Goal: Transaction & Acquisition: Purchase product/service

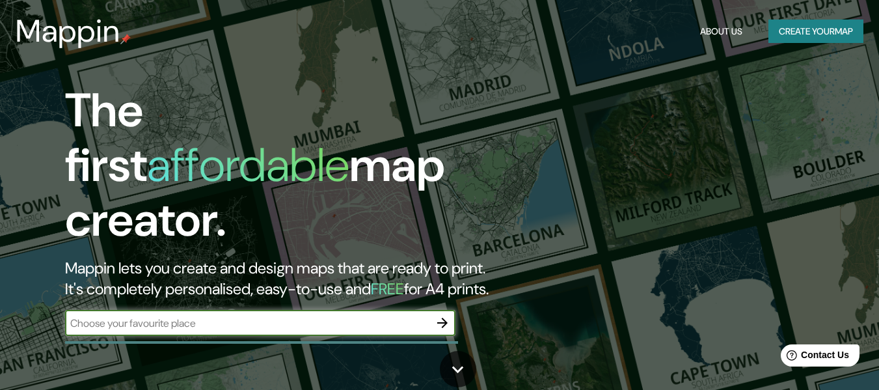
click at [782, 21] on button "Create your map" at bounding box center [815, 32] width 95 height 24
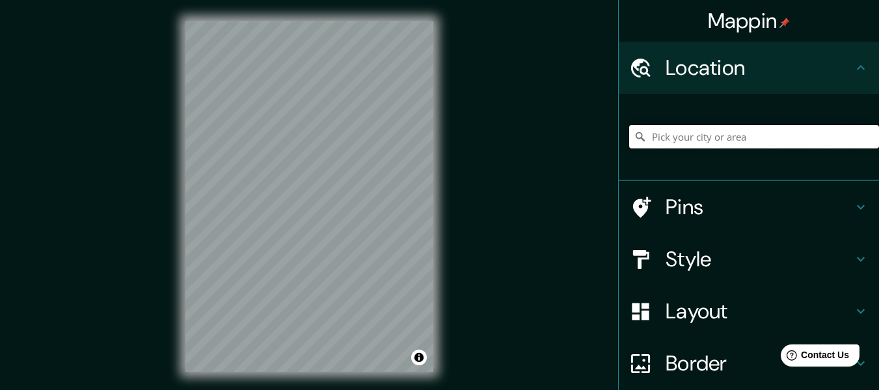
click at [682, 139] on input "Pick your city or area" at bounding box center [754, 136] width 250 height 23
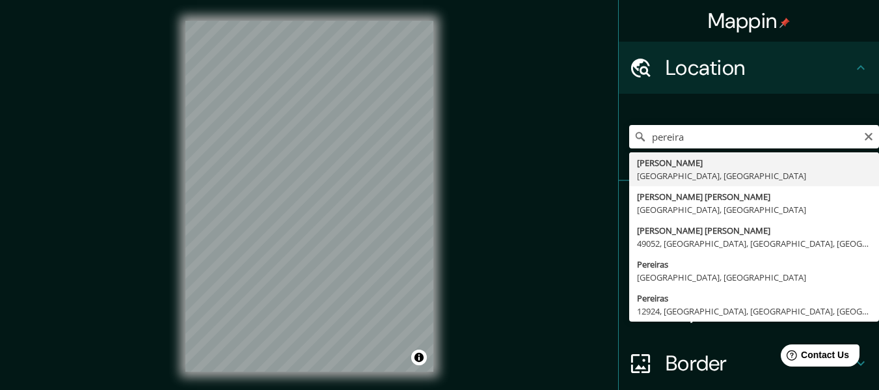
type input "[PERSON_NAME], [GEOGRAPHIC_DATA], [GEOGRAPHIC_DATA]"
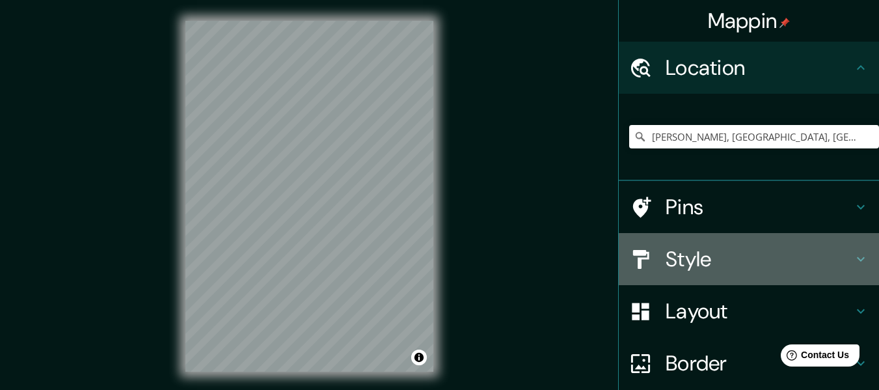
click at [747, 265] on h4 "Style" at bounding box center [758, 259] width 187 height 26
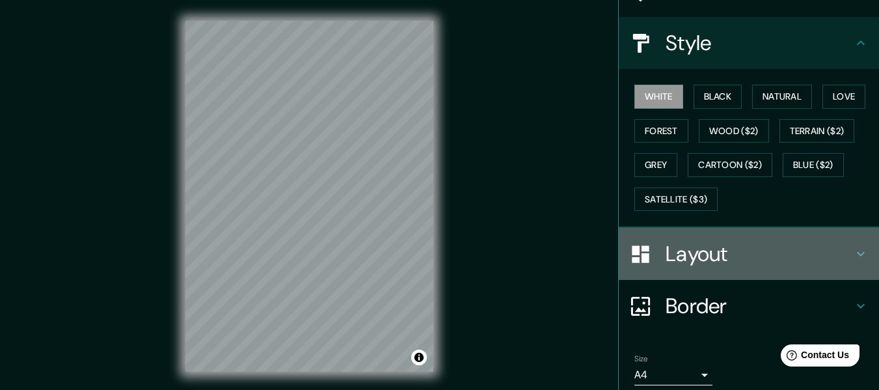
click at [743, 247] on h4 "Layout" at bounding box center [758, 254] width 187 height 26
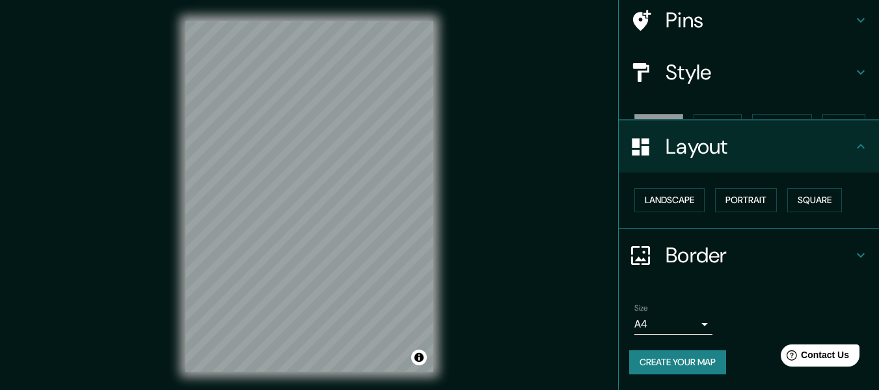
scroll to position [78, 0]
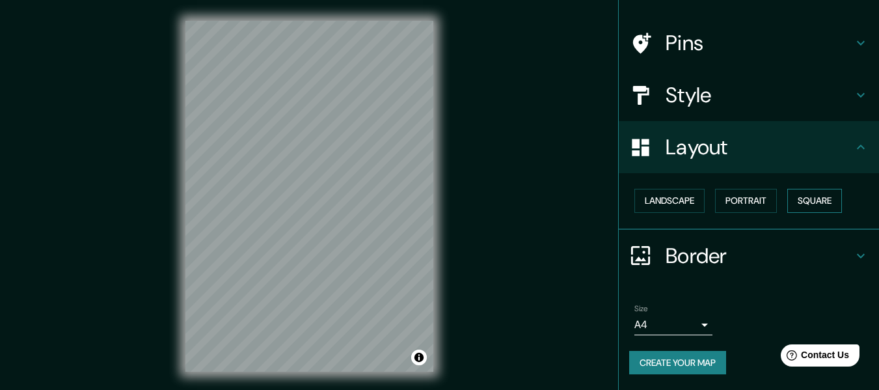
click at [815, 203] on button "Square" at bounding box center [814, 201] width 55 height 24
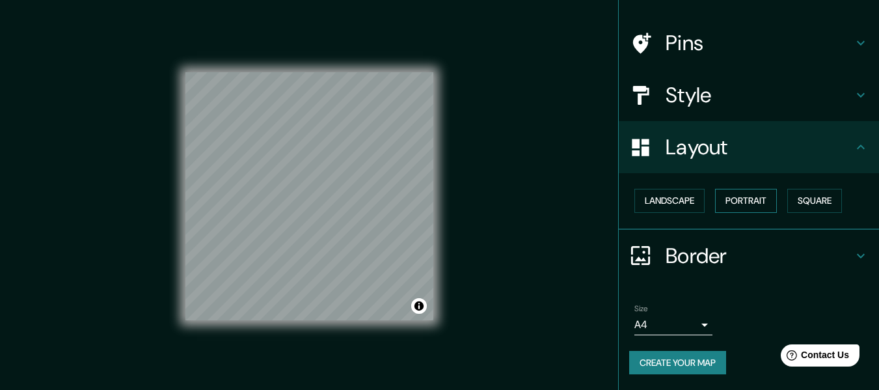
click at [732, 204] on button "Portrait" at bounding box center [746, 201] width 62 height 24
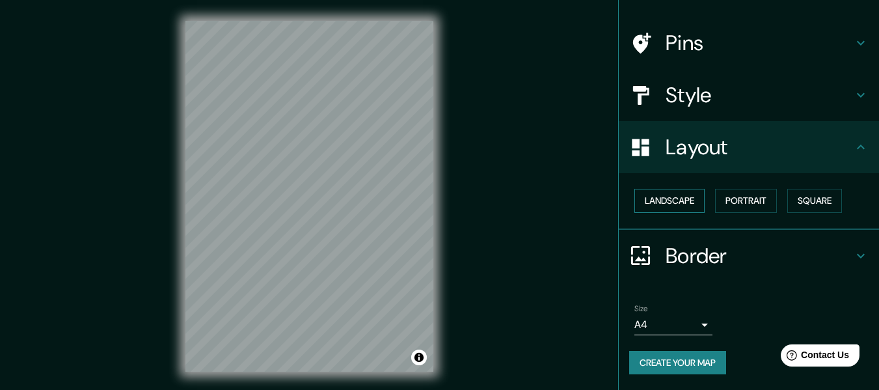
click at [678, 200] on button "Landscape" at bounding box center [669, 201] width 70 height 24
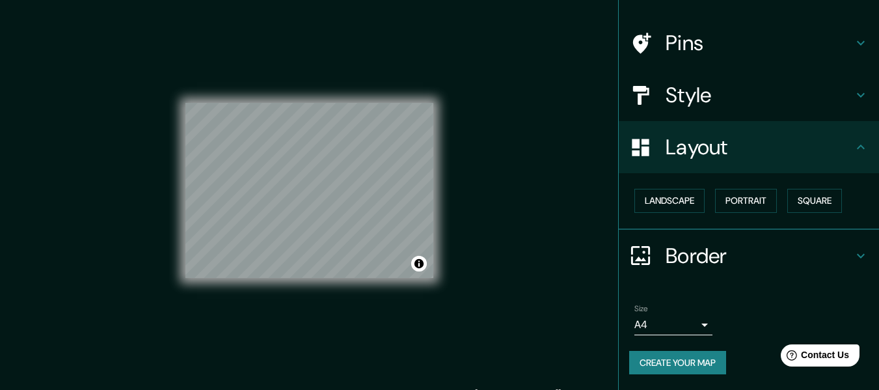
scroll to position [23, 0]
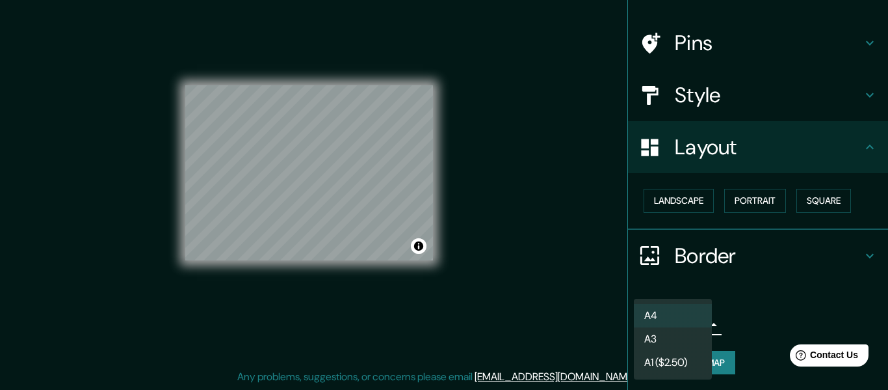
click at [678, 329] on body "Mappin Location Pereira, Risaralda, Colombia Pins Style Layout Landscape Portra…" at bounding box center [444, 172] width 888 height 390
click at [767, 292] on div at bounding box center [444, 195] width 888 height 390
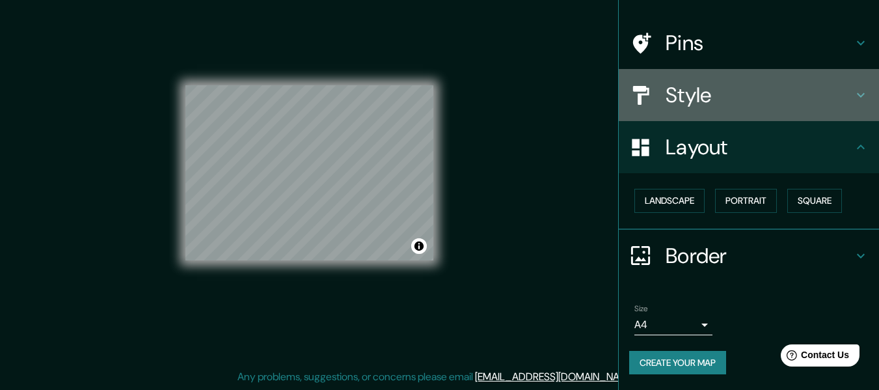
click at [741, 98] on h4 "Style" at bounding box center [758, 95] width 187 height 26
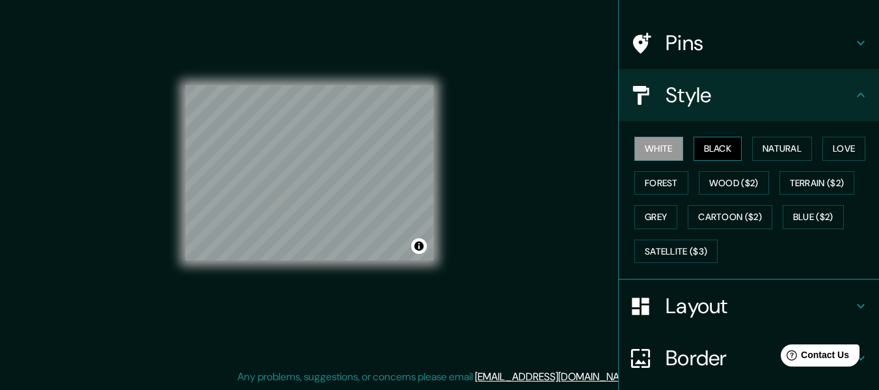
click at [716, 144] on button "Black" at bounding box center [717, 149] width 49 height 24
click at [646, 150] on button "White" at bounding box center [658, 149] width 49 height 24
click at [782, 150] on button "Natural" at bounding box center [782, 149] width 60 height 24
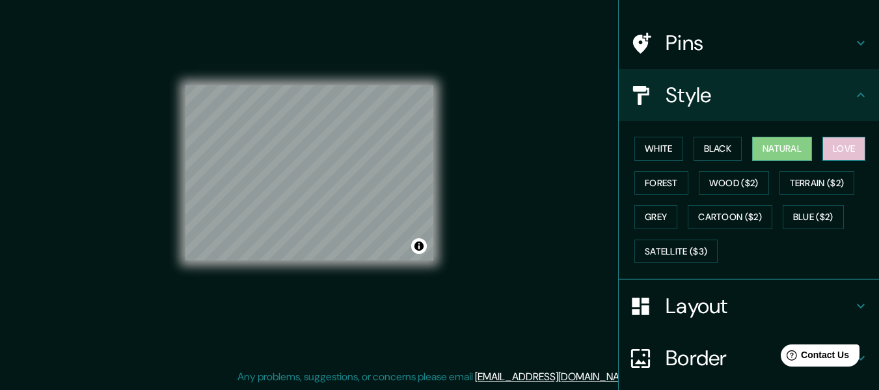
click at [832, 144] on button "Love" at bounding box center [843, 149] width 43 height 24
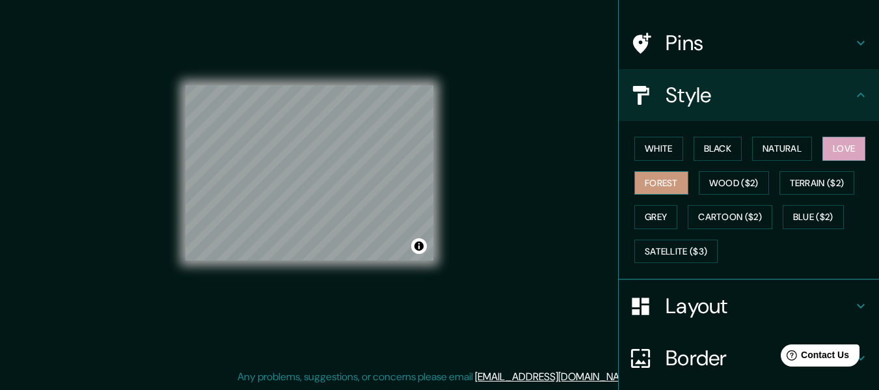
click at [659, 181] on button "Forest" at bounding box center [661, 183] width 54 height 24
click at [735, 181] on button "Wood ($2)" at bounding box center [733, 183] width 70 height 24
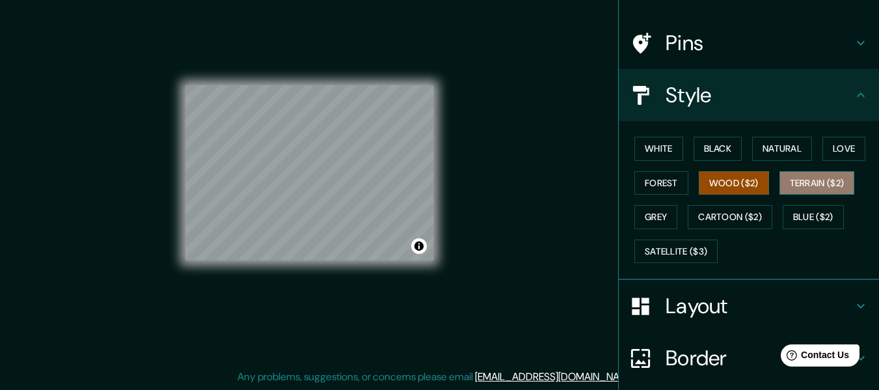
click at [795, 181] on button "Terrain ($2)" at bounding box center [816, 183] width 75 height 24
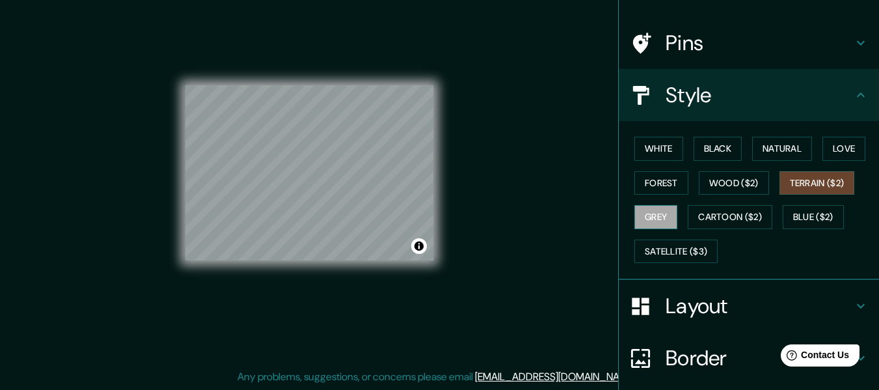
click at [646, 211] on button "Grey" at bounding box center [655, 217] width 43 height 24
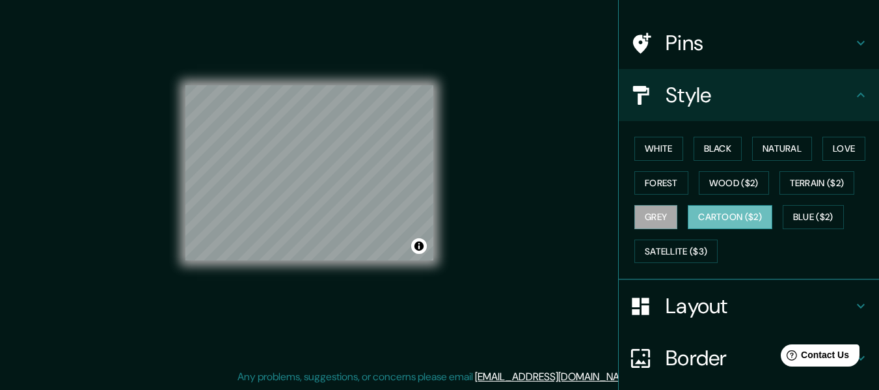
click at [698, 215] on button "Cartoon ($2)" at bounding box center [729, 217] width 85 height 24
click at [809, 215] on button "Blue ($2)" at bounding box center [812, 217] width 61 height 24
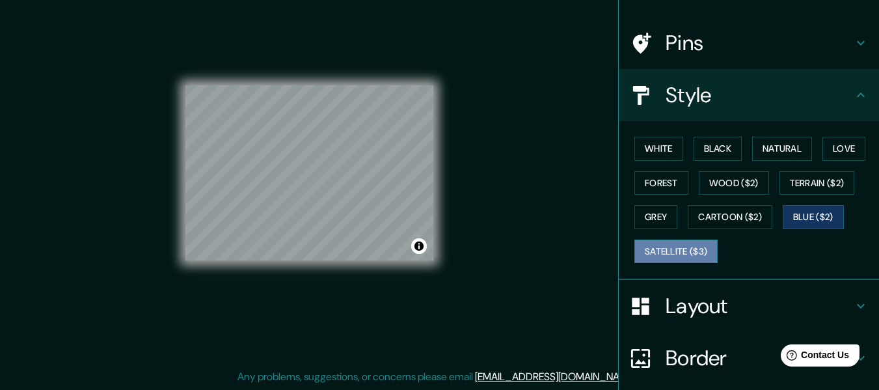
click at [676, 245] on button "Satellite ($3)" at bounding box center [675, 251] width 83 height 24
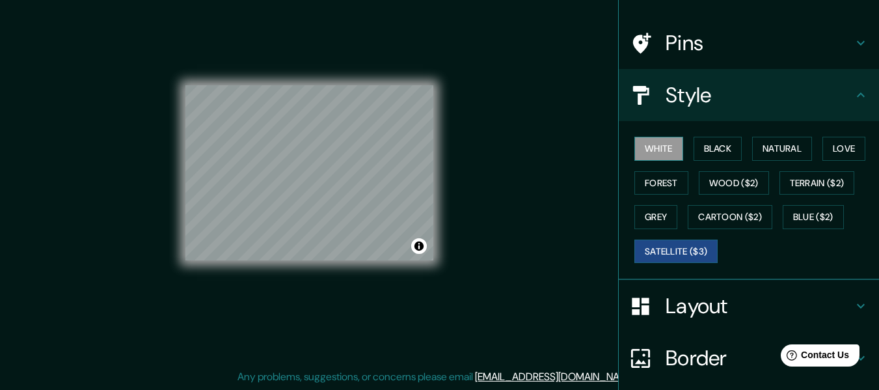
click at [661, 146] on button "White" at bounding box center [658, 149] width 49 height 24
click at [671, 253] on button "Satellite ($3)" at bounding box center [675, 251] width 83 height 24
click at [652, 153] on button "White" at bounding box center [658, 149] width 49 height 24
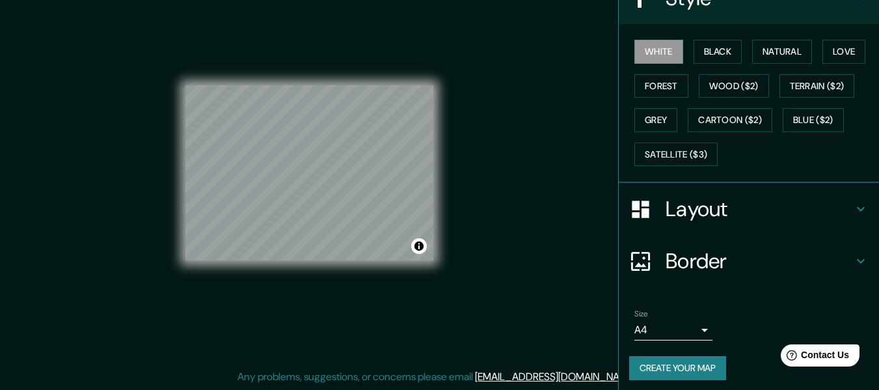
scroll to position [181, 0]
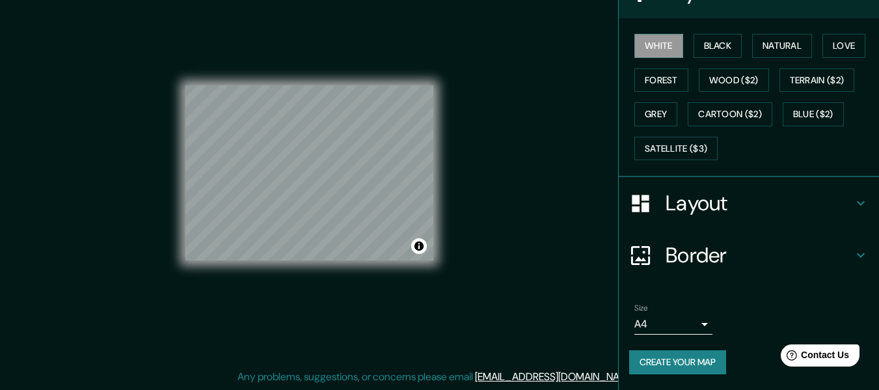
click at [853, 255] on icon at bounding box center [861, 255] width 16 height 16
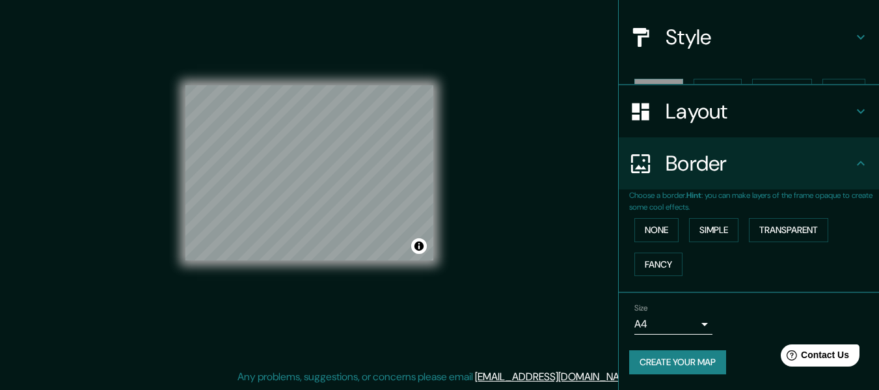
scroll to position [114, 0]
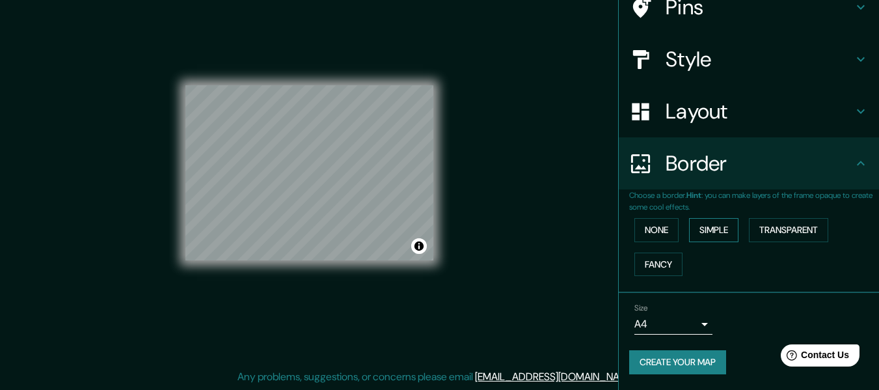
click at [702, 230] on button "Simple" at bounding box center [713, 230] width 49 height 24
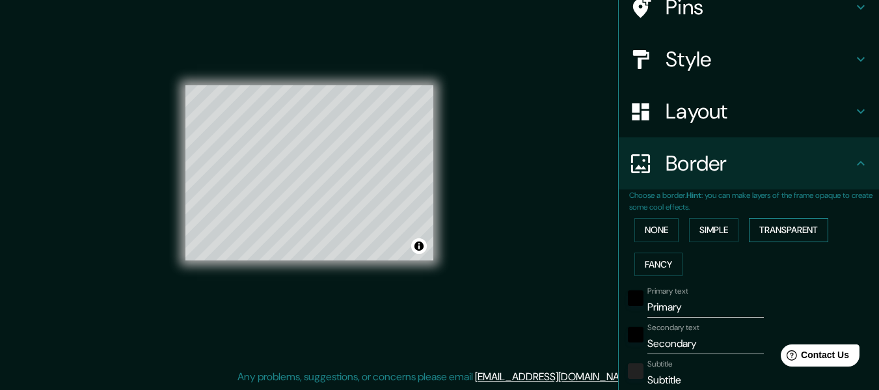
click at [782, 230] on button "Transparent" at bounding box center [788, 230] width 79 height 24
click at [646, 262] on button "Fancy" at bounding box center [658, 264] width 48 height 24
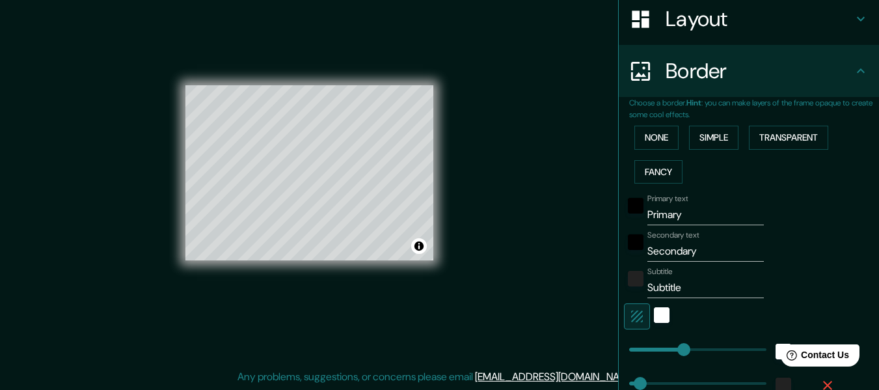
scroll to position [244, 0]
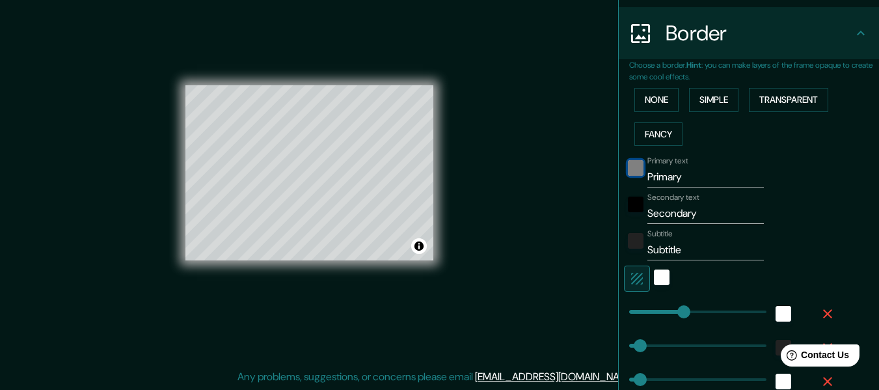
click at [628, 167] on div "black" at bounding box center [636, 168] width 16 height 16
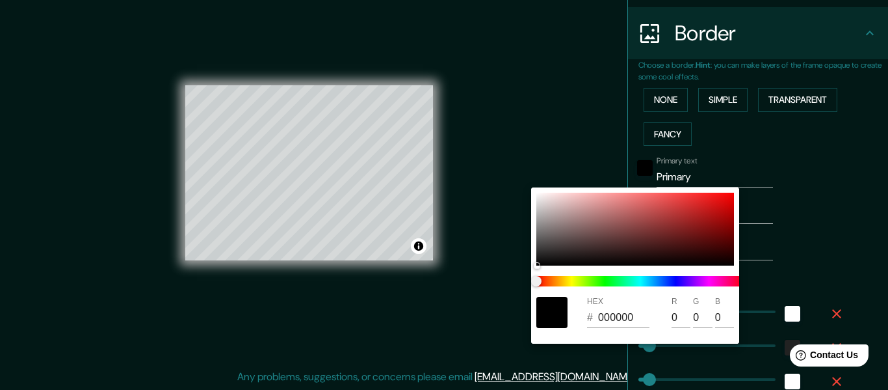
click at [739, 161] on div at bounding box center [444, 195] width 888 height 390
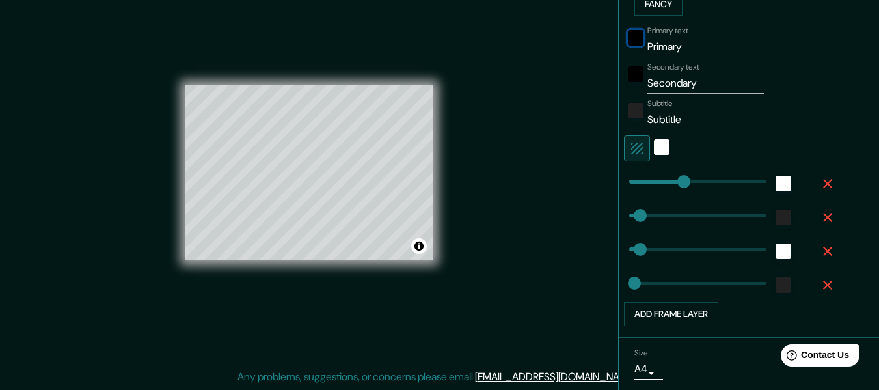
scroll to position [418, 0]
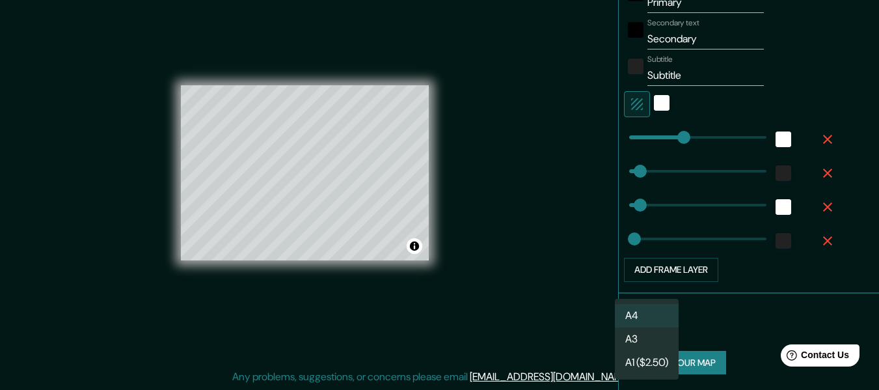
click at [647, 328] on body "Mappin Location Pereira, Risaralda, Colombia Pins Style Layout Border Choose a …" at bounding box center [439, 172] width 879 height 390
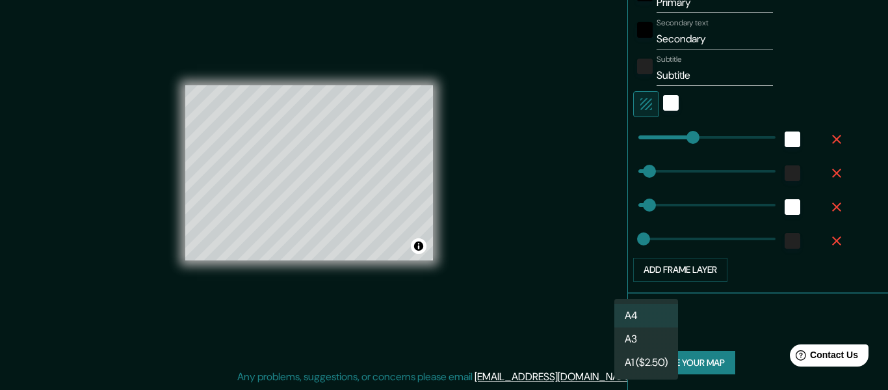
click at [710, 323] on div at bounding box center [444, 195] width 888 height 390
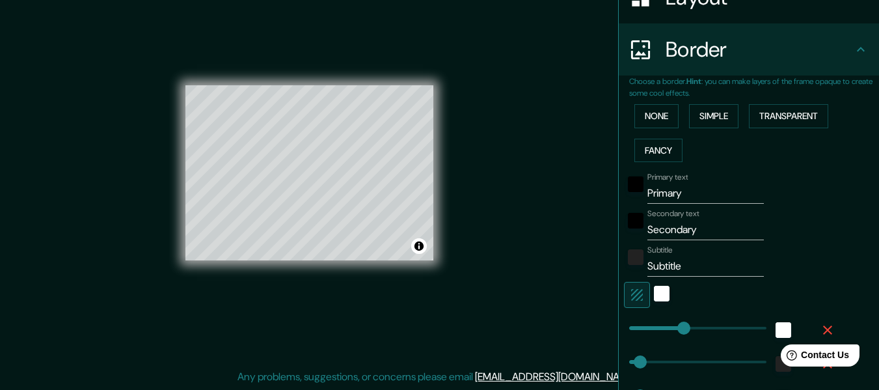
scroll to position [223, 0]
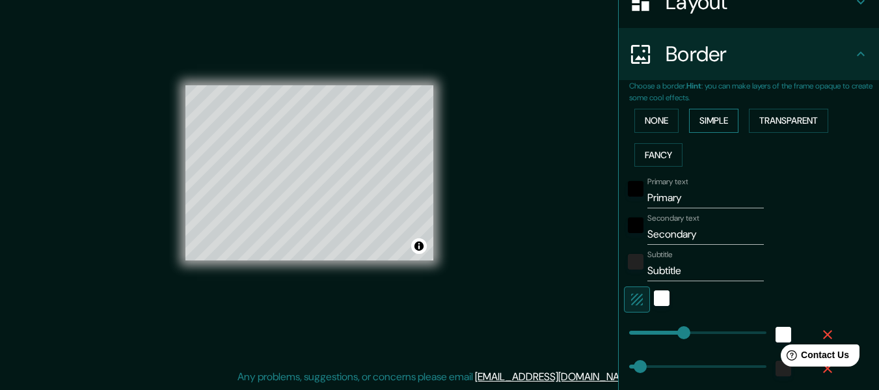
click at [710, 118] on button "Simple" at bounding box center [713, 121] width 49 height 24
click at [656, 145] on button "Fancy" at bounding box center [658, 155] width 48 height 24
click at [652, 111] on button "None" at bounding box center [656, 121] width 44 height 24
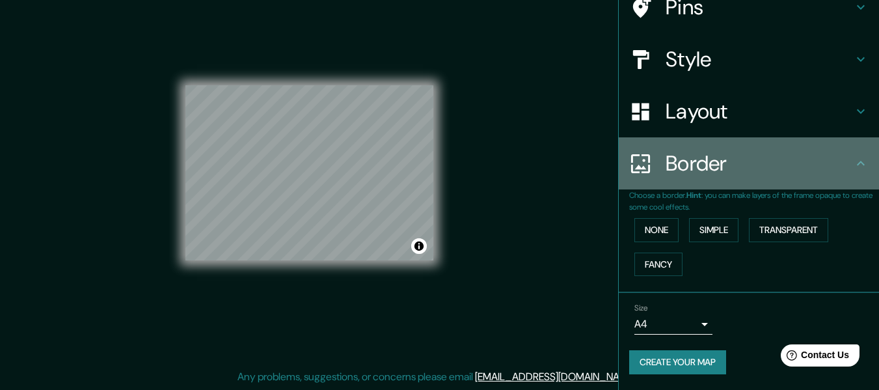
click at [739, 167] on h4 "Border" at bounding box center [758, 163] width 187 height 26
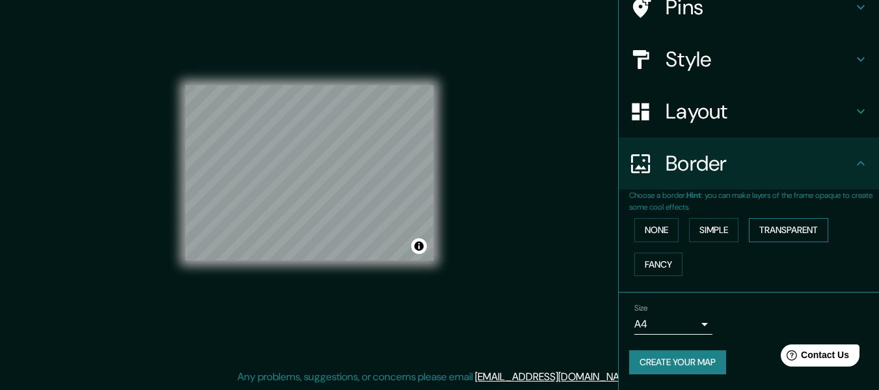
click at [775, 224] on button "Transparent" at bounding box center [788, 230] width 79 height 24
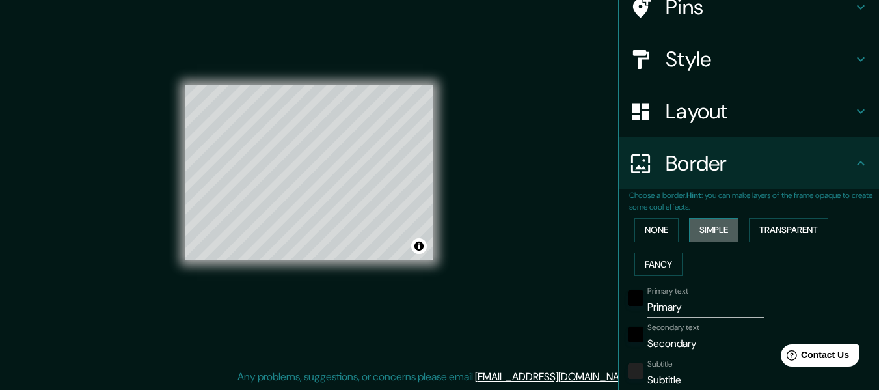
click at [711, 235] on button "Simple" at bounding box center [713, 230] width 49 height 24
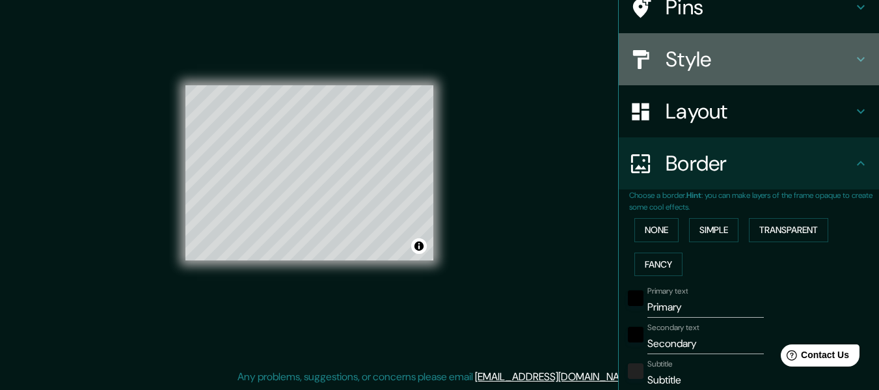
click at [693, 62] on h4 "Style" at bounding box center [758, 59] width 187 height 26
type input "152"
type input "30"
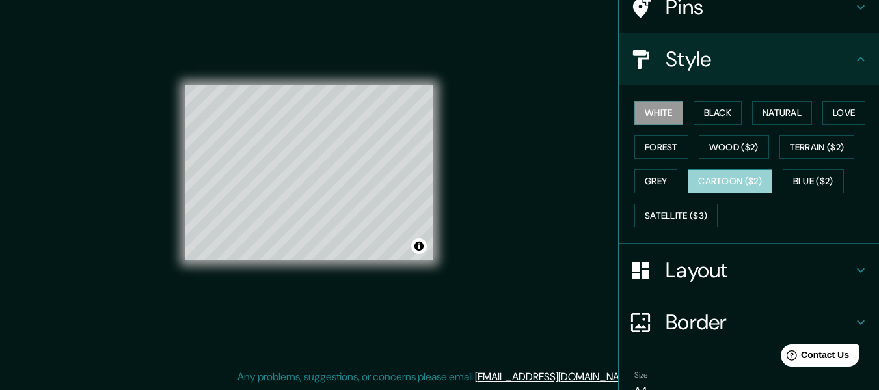
click at [715, 181] on button "Cartoon ($2)" at bounding box center [729, 181] width 85 height 24
click at [661, 113] on button "White" at bounding box center [658, 113] width 49 height 24
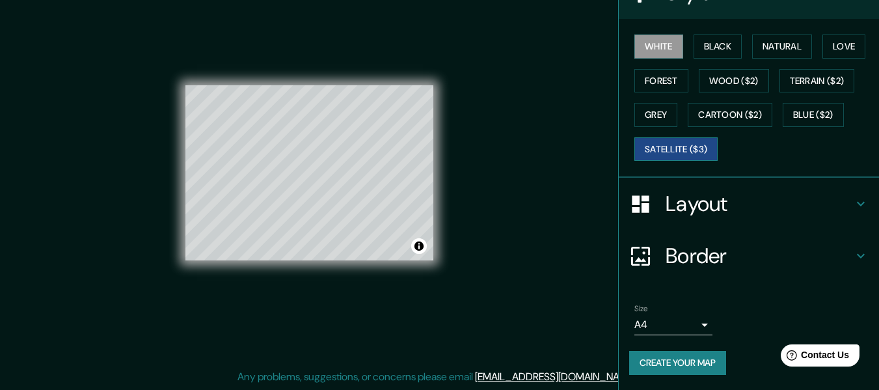
scroll to position [181, 0]
click at [734, 254] on h4 "Border" at bounding box center [758, 255] width 187 height 26
type input "152"
type input "30"
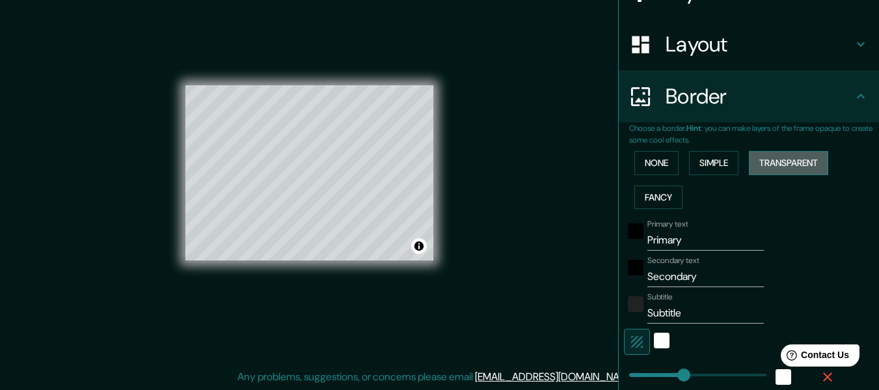
click at [777, 161] on button "Transparent" at bounding box center [788, 163] width 79 height 24
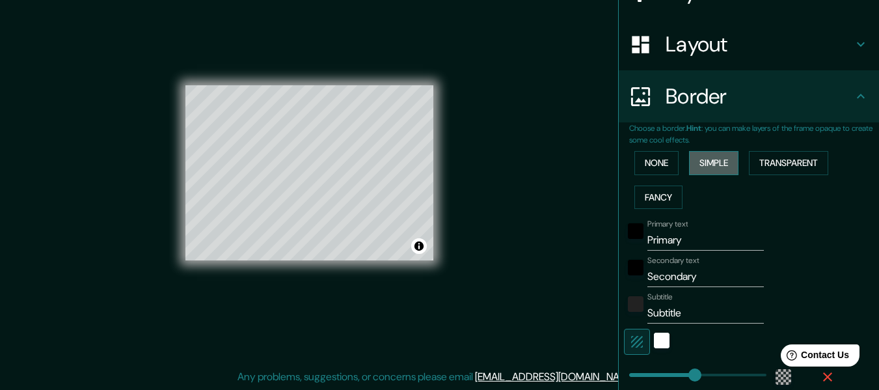
click at [708, 159] on button "Simple" at bounding box center [713, 163] width 49 height 24
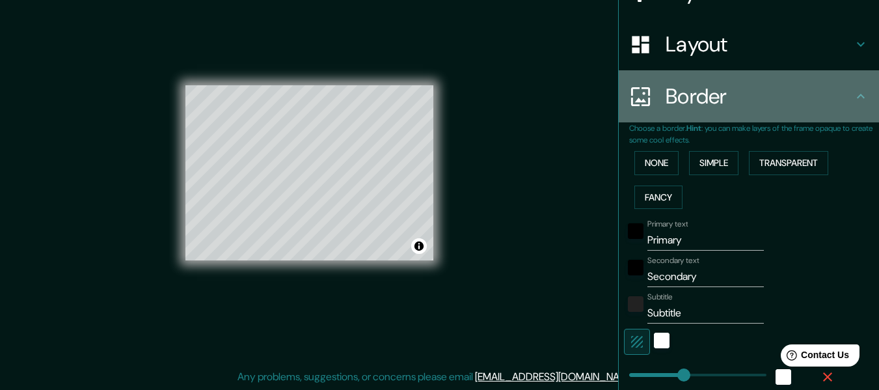
click at [853, 94] on icon at bounding box center [861, 96] width 16 height 16
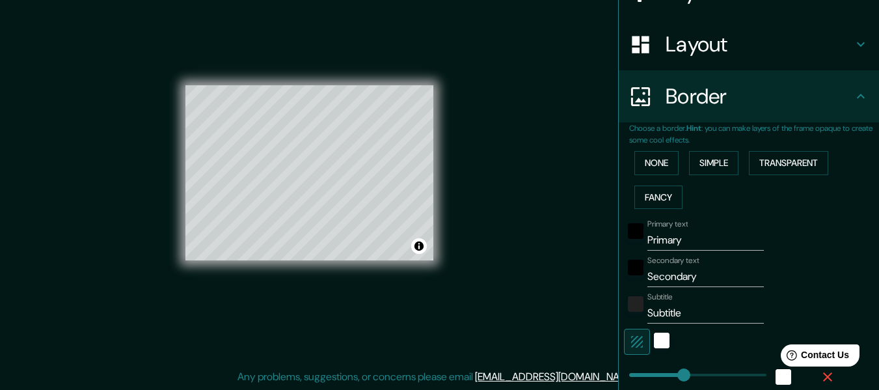
click at [853, 46] on icon at bounding box center [861, 44] width 16 height 16
type input "152"
type input "30"
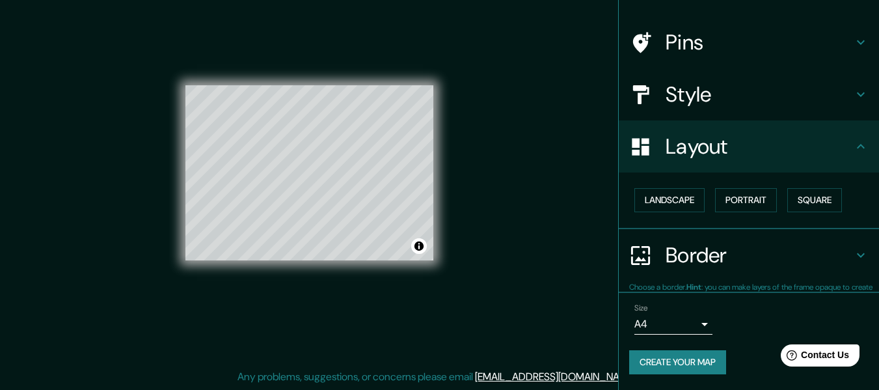
scroll to position [78, 0]
click at [856, 94] on icon at bounding box center [860, 95] width 8 height 5
type input "152"
type input "30"
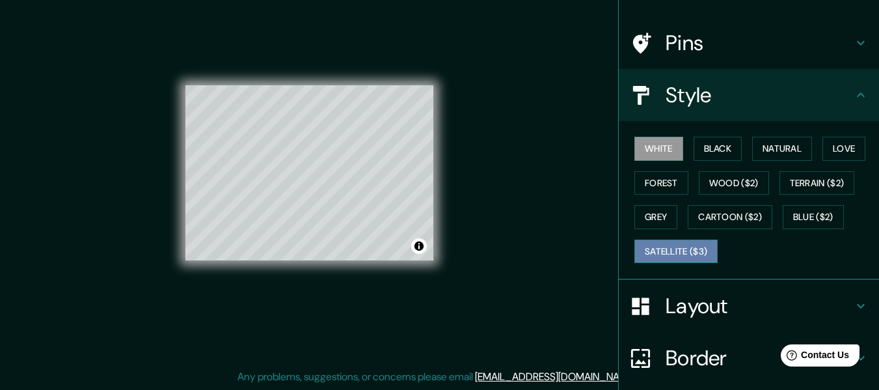
click at [660, 245] on button "Satellite ($3)" at bounding box center [675, 251] width 83 height 24
click at [654, 144] on button "White" at bounding box center [658, 149] width 49 height 24
click at [658, 250] on button "Satellite ($3)" at bounding box center [675, 251] width 83 height 24
click at [655, 148] on button "White" at bounding box center [658, 149] width 49 height 24
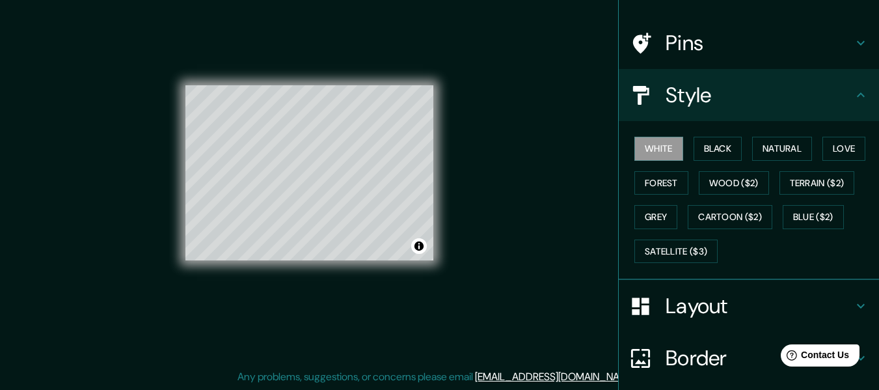
click at [297, 84] on div "© Mapbox © OpenStreetMap Improve this map" at bounding box center [309, 172] width 248 height 351
click at [680, 250] on button "Satellite ($3)" at bounding box center [675, 251] width 83 height 24
click at [226, 81] on div "© Mapbox © OpenStreetMap Improve this map © Maxar" at bounding box center [309, 172] width 248 height 351
click at [665, 152] on button "White" at bounding box center [658, 149] width 49 height 24
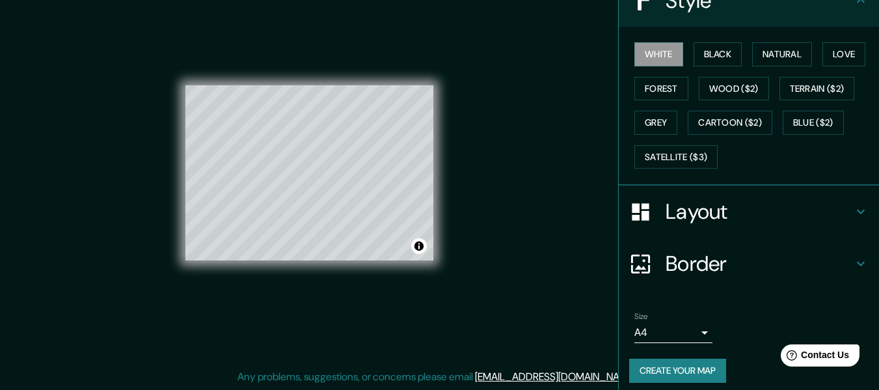
scroll to position [181, 0]
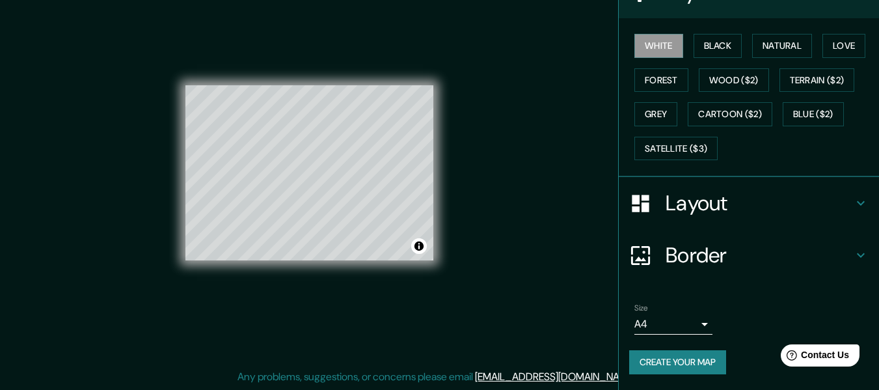
click at [853, 254] on icon at bounding box center [861, 255] width 16 height 16
type input "152"
type input "30"
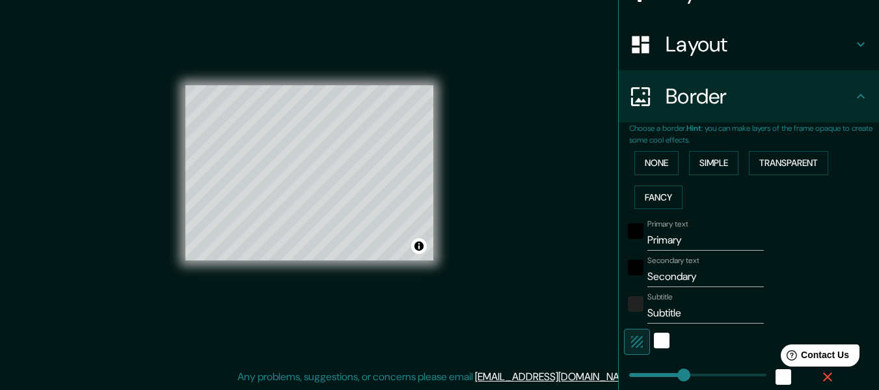
click at [657, 238] on input "Primary" at bounding box center [705, 240] width 116 height 21
click at [680, 239] on input "Primary" at bounding box center [705, 240] width 116 height 21
type input "152"
drag, startPoint x: 689, startPoint y: 239, endPoint x: 617, endPoint y: 244, distance: 71.7
click at [624, 245] on div "Primary text Primary" at bounding box center [730, 234] width 213 height 31
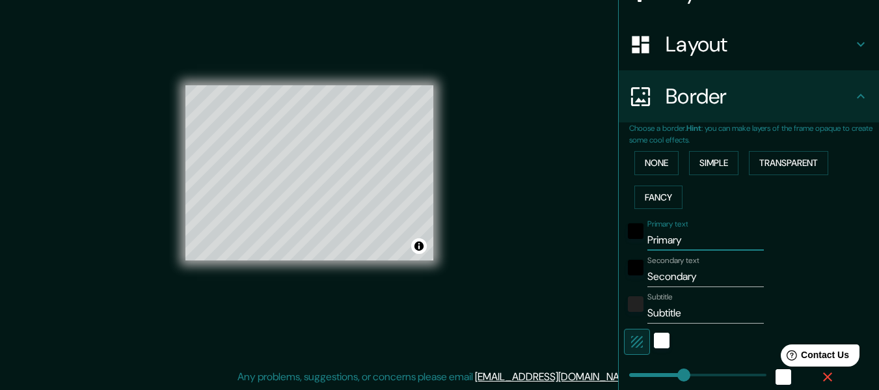
type input "J"
type input "152"
type input "30"
type input "Jó"
type input "152"
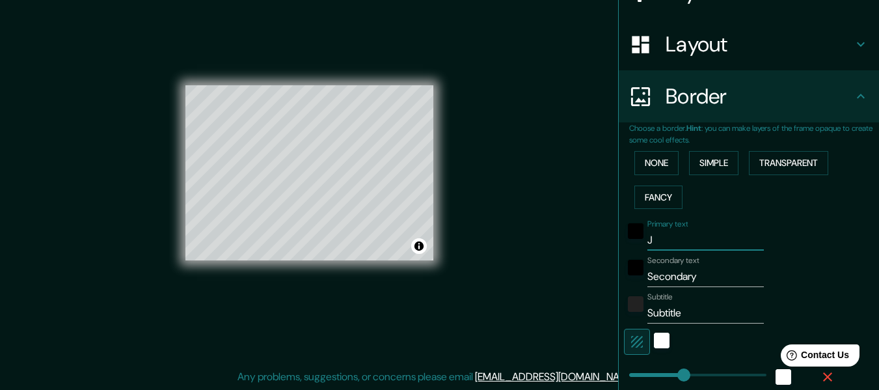
type input "30"
type input "Jóv"
type input "152"
type input "30"
type input "Jóve"
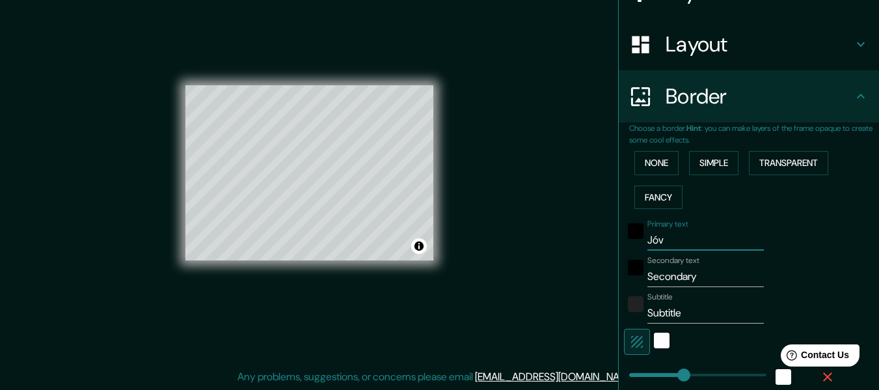
type input "152"
type input "30"
type input "Jóven"
type input "152"
type input "30"
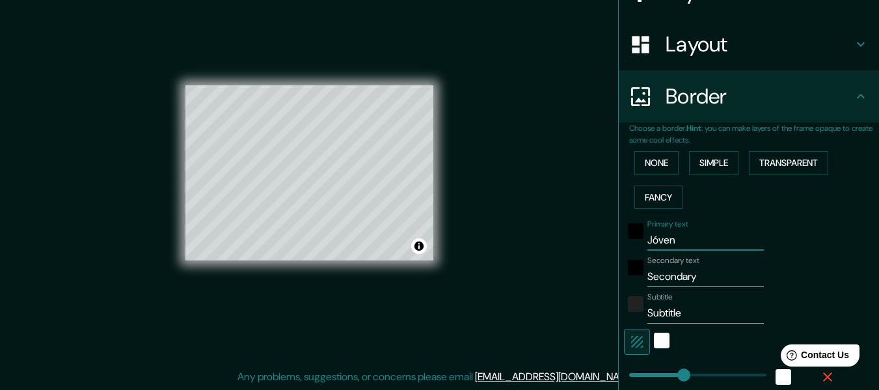
type input "Jóvene"
type input "152"
type input "30"
type input "Jóvenes"
type input "152"
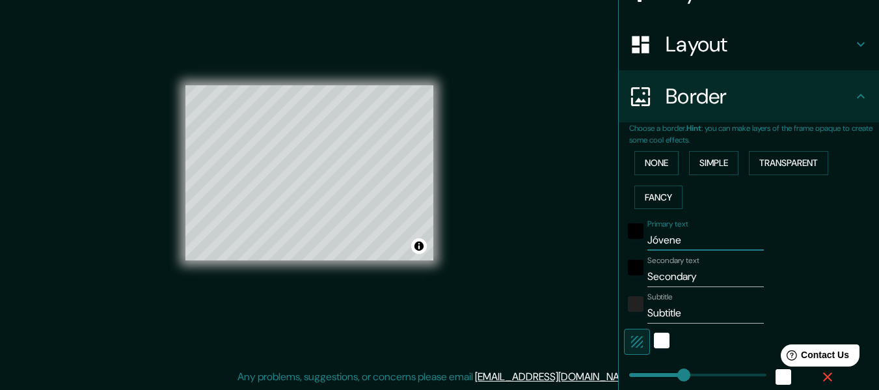
type input "30"
type input "Jóvenes"
type input "152"
type input "30"
type input "Jóvenes c"
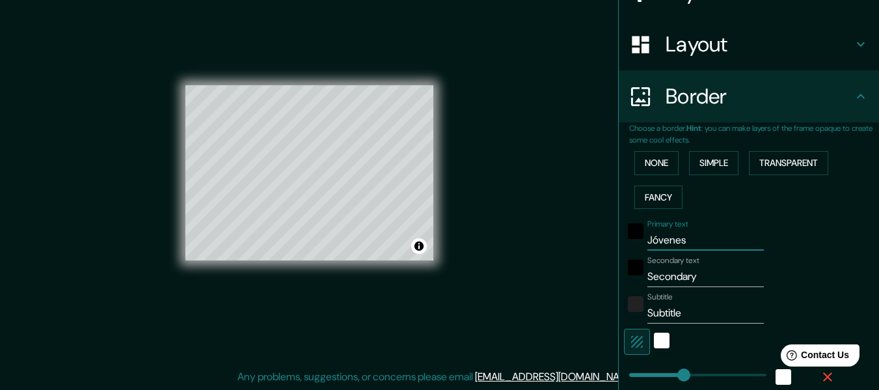
type input "152"
type input "30"
type input "Jóvenes co"
type input "152"
type input "30"
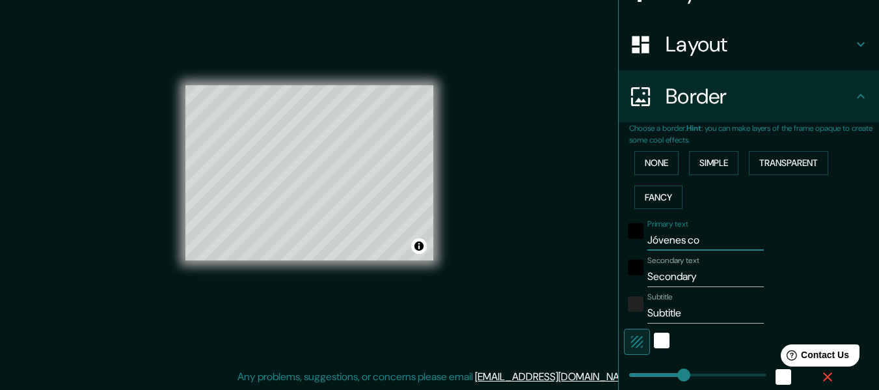
type input "Jóvenes con"
type input "152"
type input "30"
type input "Jóvenes con"
type input "152"
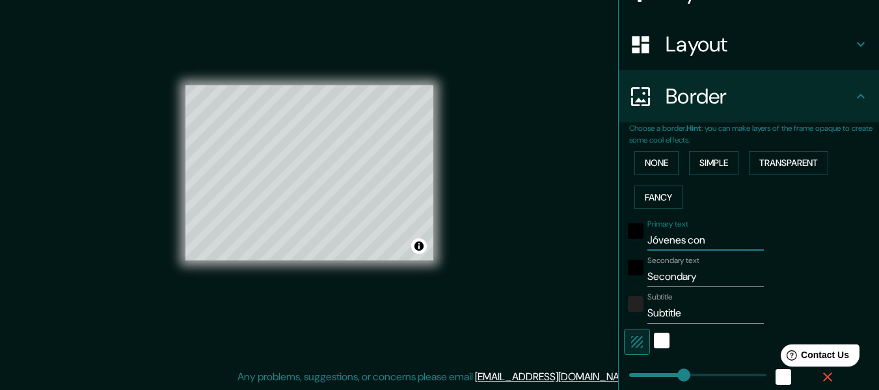
type input "30"
type input "Jóvenes con m"
type input "152"
type input "30"
drag, startPoint x: 719, startPoint y: 235, endPoint x: 659, endPoint y: 232, distance: 59.9
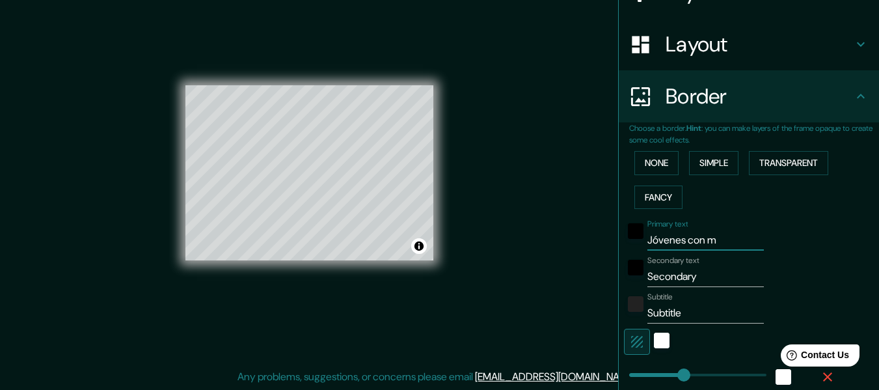
click at [659, 232] on input "Jóvenes con m" at bounding box center [705, 240] width 116 height 21
type input "152"
type input "Jóvenes con m"
type input "89"
drag, startPoint x: 674, startPoint y: 375, endPoint x: 651, endPoint y: 373, distance: 23.5
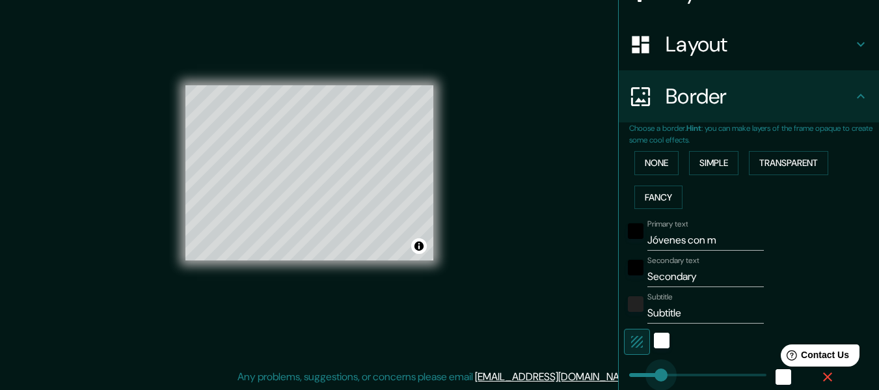
type input "30"
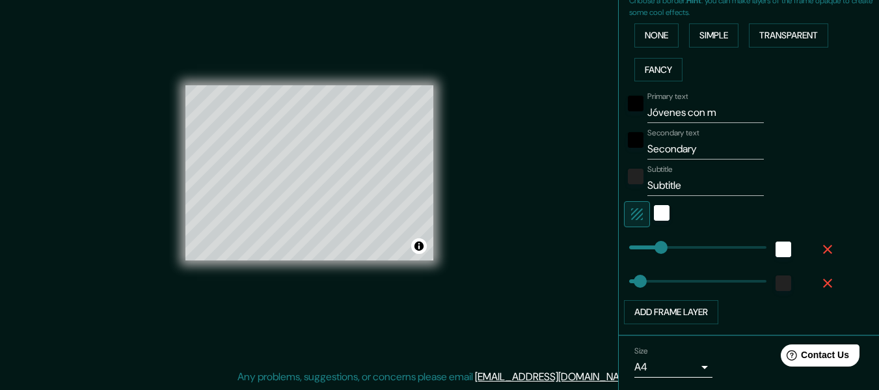
scroll to position [311, 0]
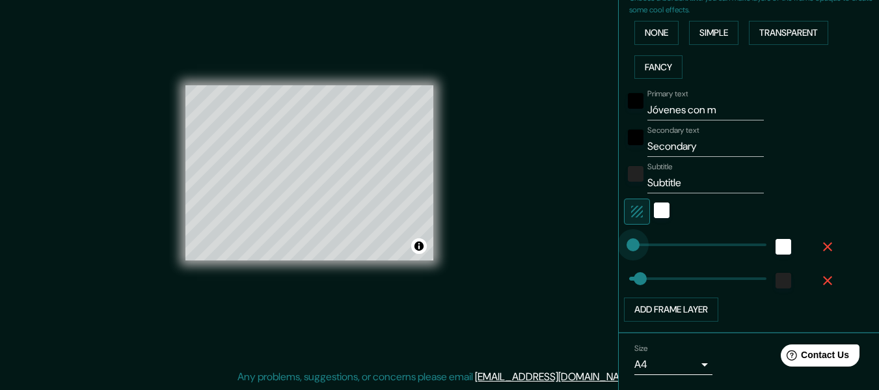
type input "76"
type input "30"
click at [780, 248] on div "white" at bounding box center [783, 247] width 16 height 16
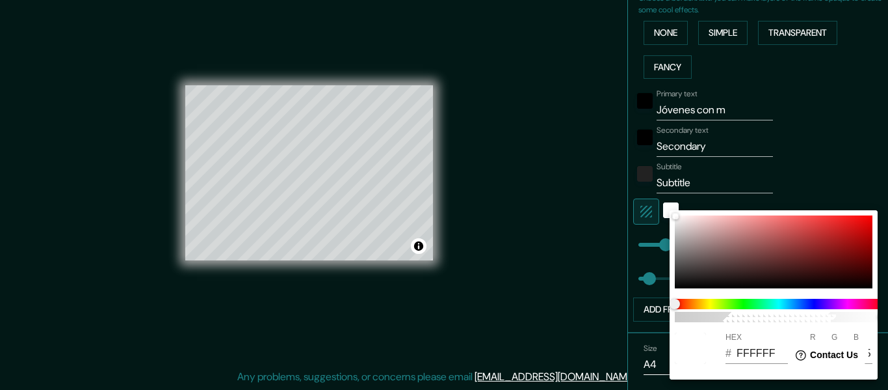
click at [795, 174] on div at bounding box center [444, 195] width 888 height 390
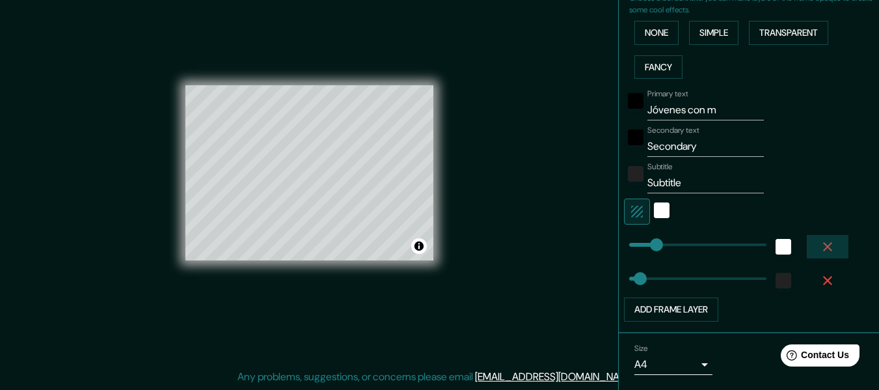
click at [819, 246] on icon "button" at bounding box center [827, 247] width 16 height 16
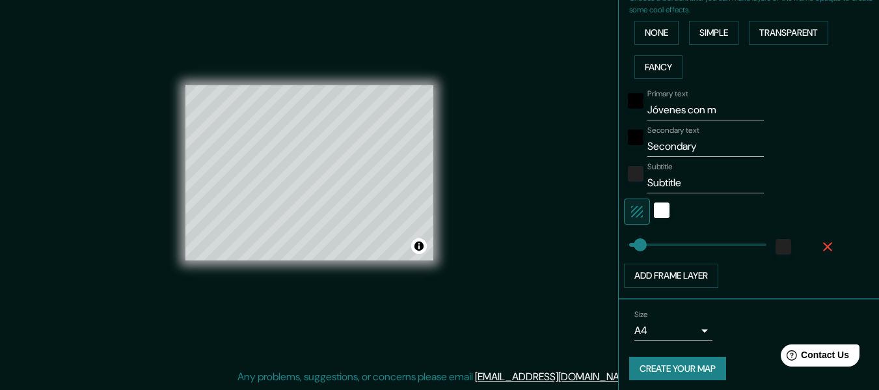
type input "Jóvenes con"
type input "30"
type input "Jóvenes con"
click at [682, 275] on button "Add frame layer" at bounding box center [671, 275] width 94 height 24
type input "30"
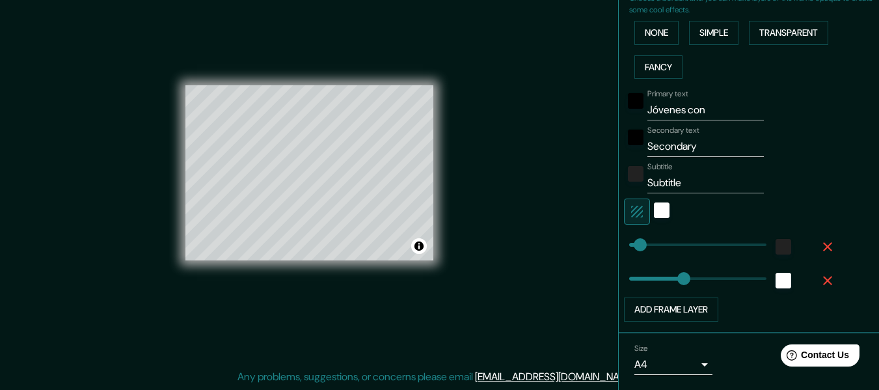
type input "152"
click at [819, 281] on icon "button" at bounding box center [827, 280] width 16 height 16
type input "30"
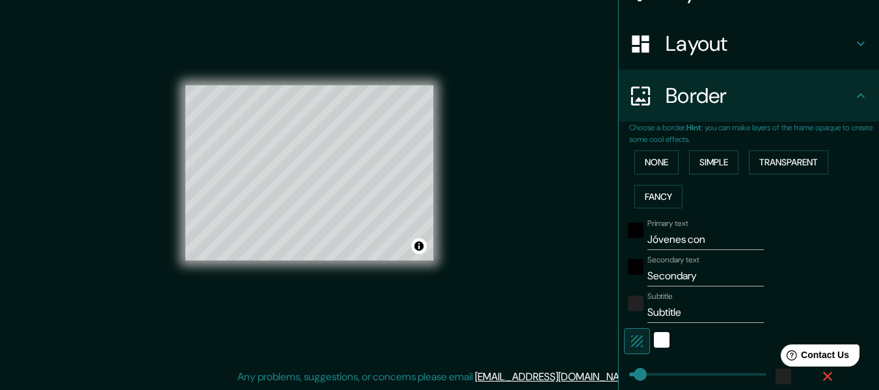
scroll to position [181, 0]
click at [633, 230] on div at bounding box center [635, 234] width 23 height 31
click at [631, 231] on div "black" at bounding box center [636, 231] width 16 height 16
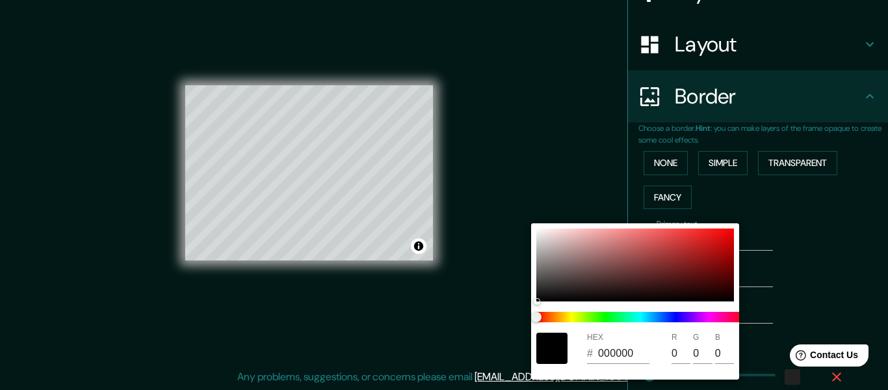
click at [793, 239] on div at bounding box center [444, 195] width 888 height 390
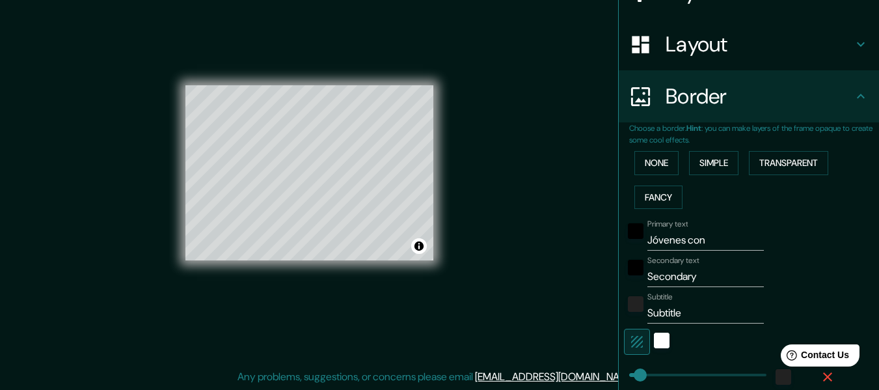
click at [858, 94] on div "Border" at bounding box center [748, 96] width 260 height 52
click at [706, 162] on button "Simple" at bounding box center [713, 163] width 49 height 24
click at [777, 163] on button "Transparent" at bounding box center [788, 163] width 79 height 24
click at [652, 196] on button "Fancy" at bounding box center [658, 197] width 48 height 24
click at [710, 161] on button "Simple" at bounding box center [713, 163] width 49 height 24
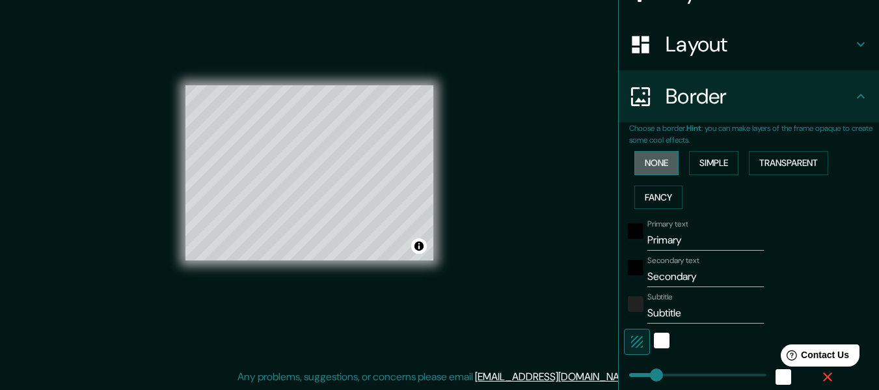
click at [639, 161] on button "None" at bounding box center [656, 163] width 44 height 24
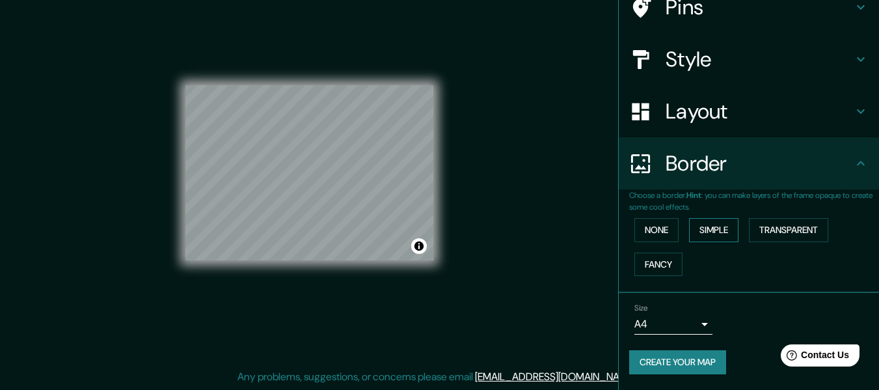
click at [705, 228] on button "Simple" at bounding box center [713, 230] width 49 height 24
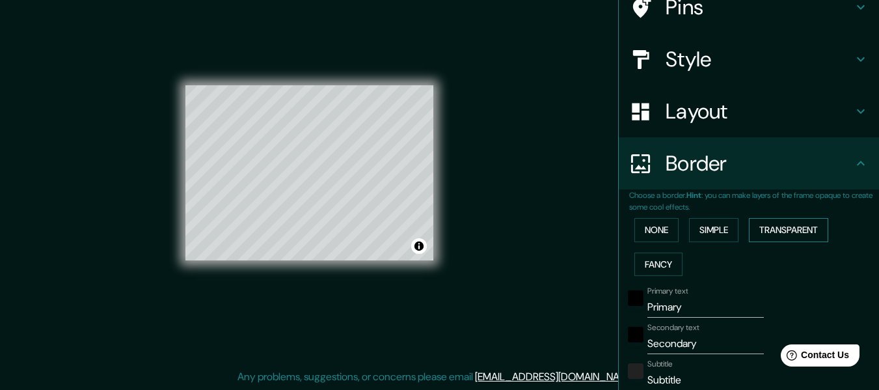
click at [769, 224] on button "Transparent" at bounding box center [788, 230] width 79 height 24
drag, startPoint x: 641, startPoint y: 229, endPoint x: 790, endPoint y: 259, distance: 152.0
click at [789, 259] on div "None Simple Transparent Fancy" at bounding box center [754, 247] width 250 height 68
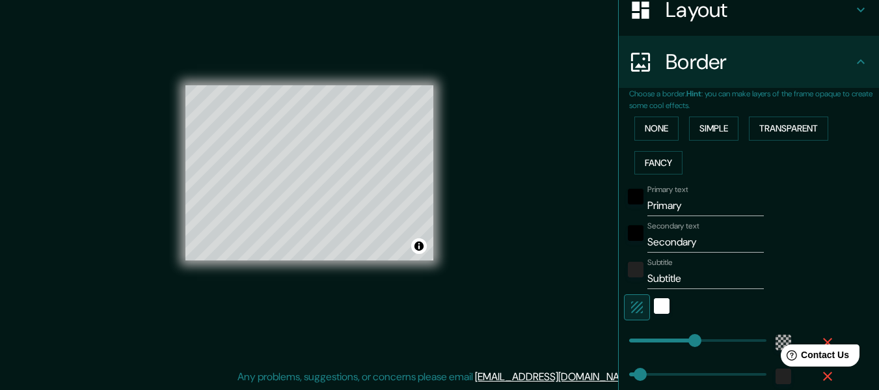
scroll to position [244, 0]
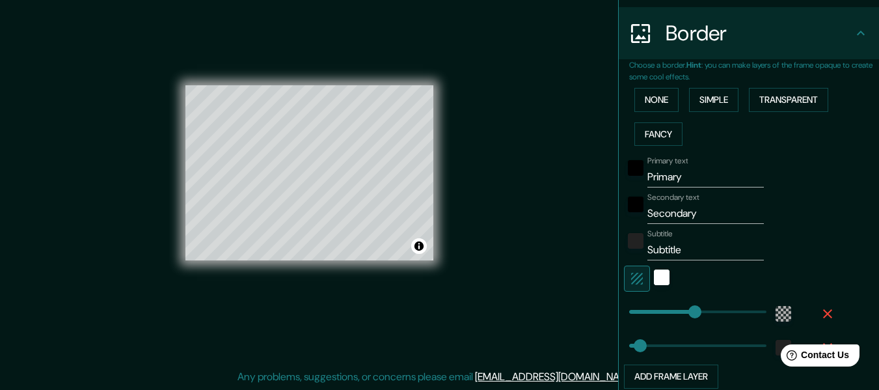
click at [682, 174] on input "Primary" at bounding box center [705, 176] width 116 height 21
type input "Primar"
type input "183"
type input "30"
type input "Prima"
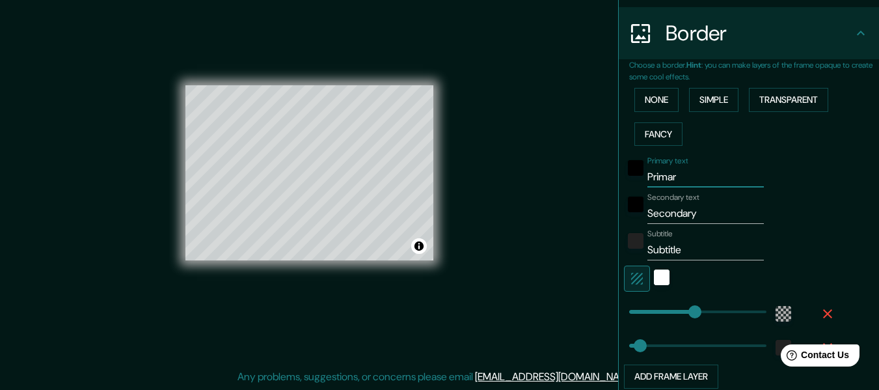
type input "183"
type input "30"
type input "Prim"
type input "183"
type input "30"
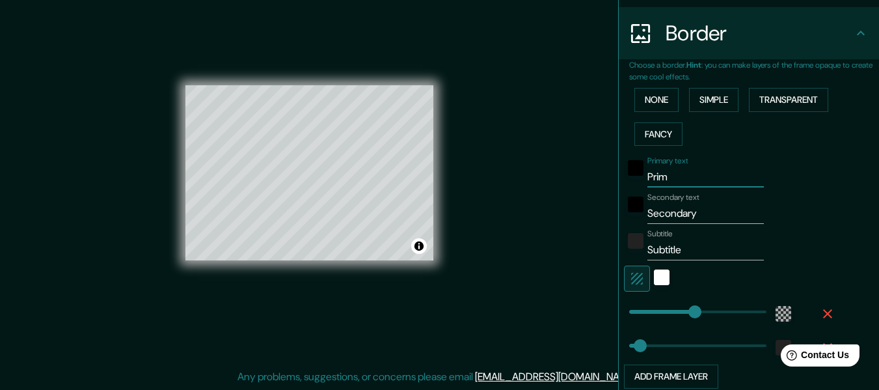
type input "Pri"
type input "183"
type input "30"
type input "Pr"
type input "183"
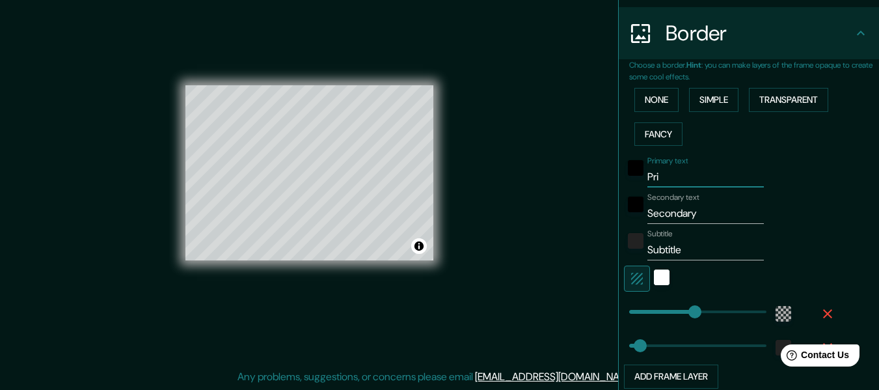
type input "30"
type input "P"
type input "183"
type input "30"
type input "183"
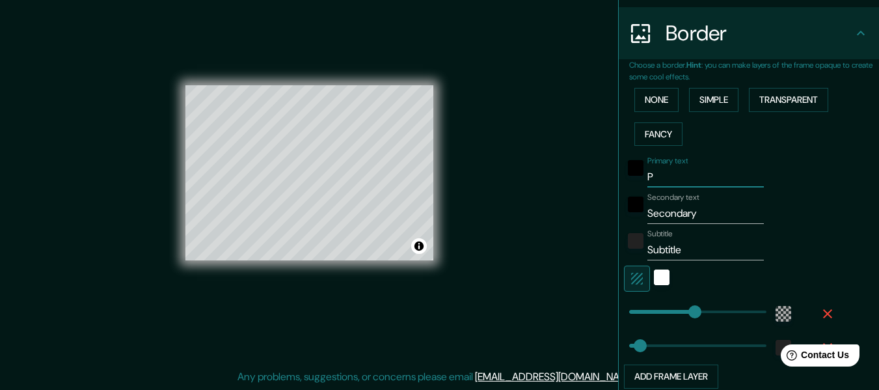
type input "30"
drag, startPoint x: 694, startPoint y: 219, endPoint x: 618, endPoint y: 222, distance: 75.5
click at [624, 222] on div "Secondary text Secondary" at bounding box center [730, 208] width 213 height 31
type input "183"
type input "30"
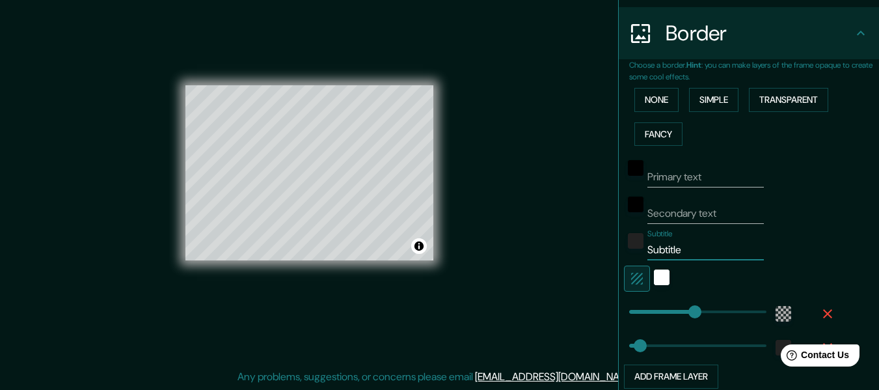
drag, startPoint x: 689, startPoint y: 247, endPoint x: 613, endPoint y: 248, distance: 76.8
click at [618, 248] on div "Choose a border. Hint : you can make layers of the frame opaque to create some …" at bounding box center [748, 229] width 260 height 341
type input "183"
type input "30"
click at [700, 96] on button "Simple" at bounding box center [713, 100] width 49 height 24
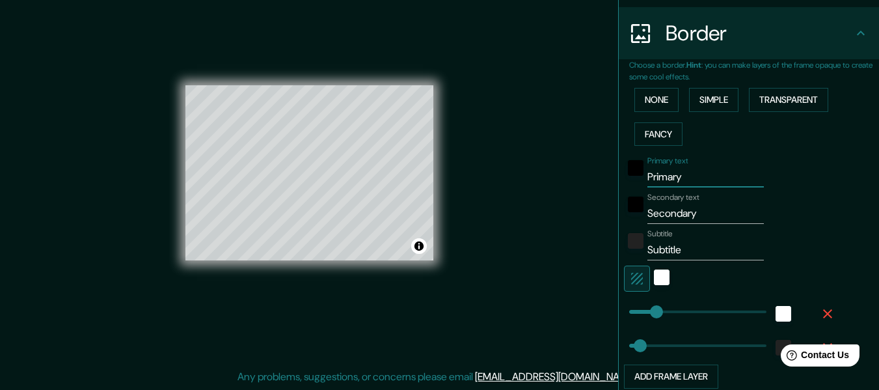
drag, startPoint x: 680, startPoint y: 177, endPoint x: 613, endPoint y: 178, distance: 67.0
click at [618, 178] on div "Choose a border. Hint : you can make layers of the frame opaque to create some …" at bounding box center [748, 229] width 260 height 341
type input "30"
drag, startPoint x: 706, startPoint y: 219, endPoint x: 539, endPoint y: 215, distance: 167.2
click at [539, 215] on div "Mappin Location Pereira, Risaralda, Colombia Pins Style Layout Border Choose a …" at bounding box center [439, 183] width 879 height 413
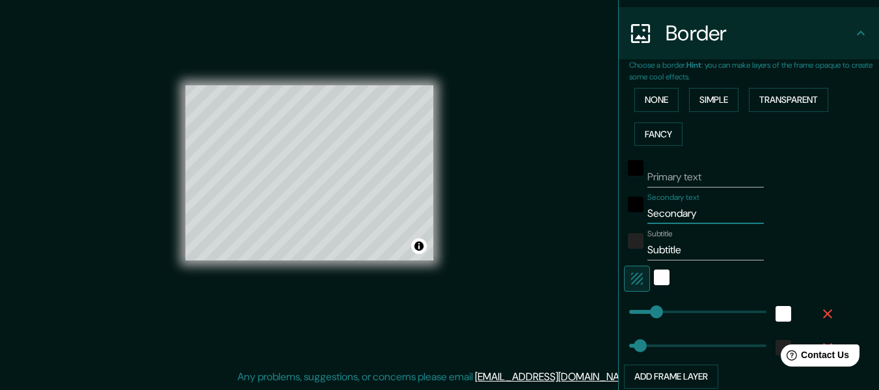
type input "30"
drag, startPoint x: 710, startPoint y: 244, endPoint x: 597, endPoint y: 243, distance: 112.5
click at [597, 243] on div "Mappin Location Pereira, Risaralda, Colombia Pins Style Layout Border Choose a …" at bounding box center [439, 183] width 879 height 413
click at [782, 100] on button "Transparent" at bounding box center [788, 100] width 79 height 24
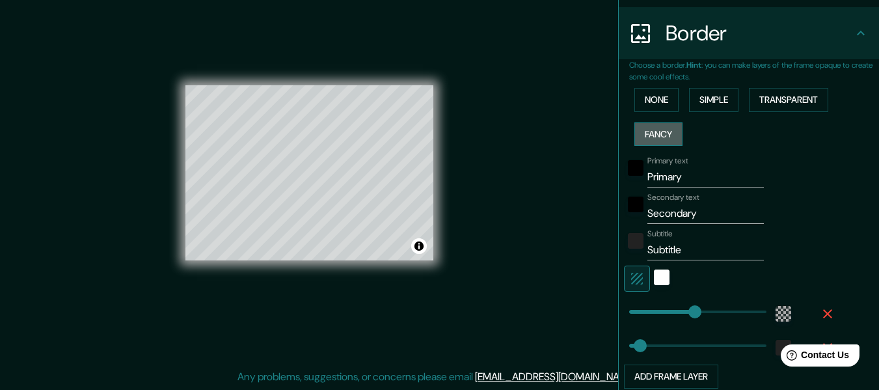
click at [664, 131] on button "Fancy" at bounding box center [658, 134] width 48 height 24
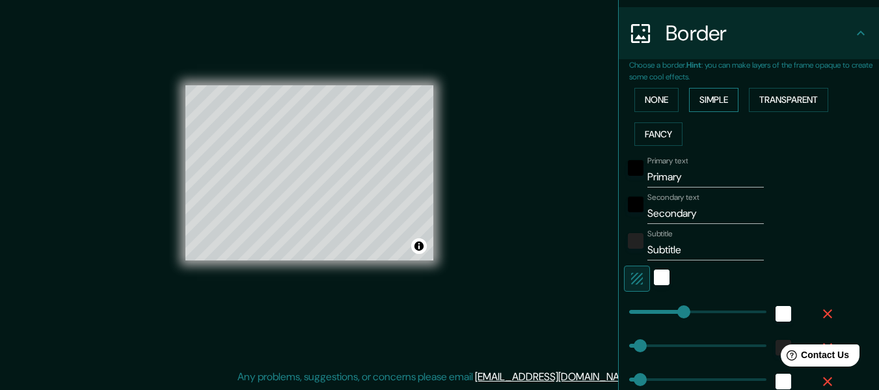
click at [715, 99] on button "Simple" at bounding box center [713, 100] width 49 height 24
click at [775, 99] on button "Transparent" at bounding box center [788, 100] width 79 height 24
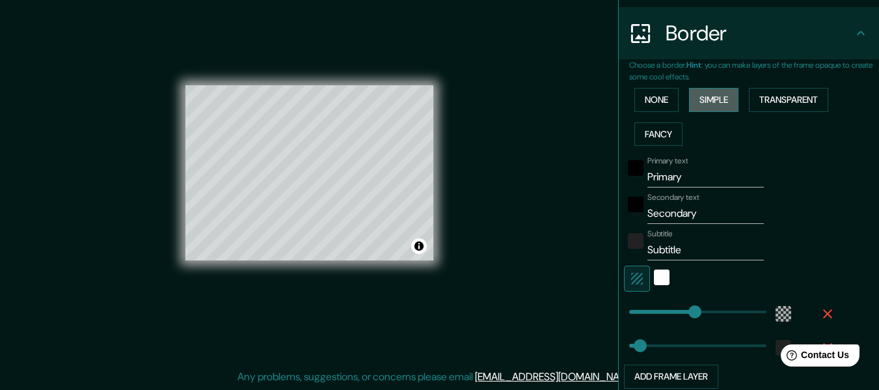
click at [720, 102] on button "Simple" at bounding box center [713, 100] width 49 height 24
click at [635, 98] on button "None" at bounding box center [656, 100] width 44 height 24
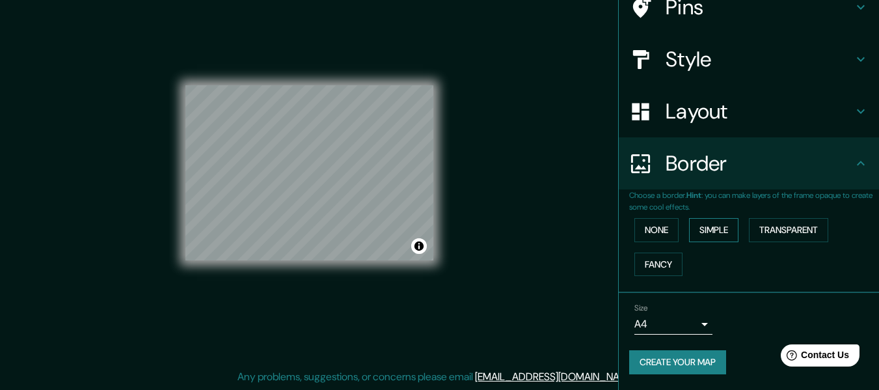
click at [696, 226] on button "Simple" at bounding box center [713, 230] width 49 height 24
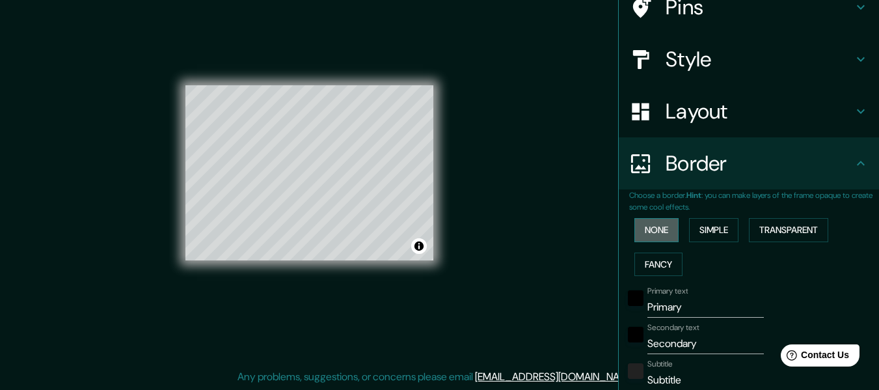
click at [655, 222] on button "None" at bounding box center [656, 230] width 44 height 24
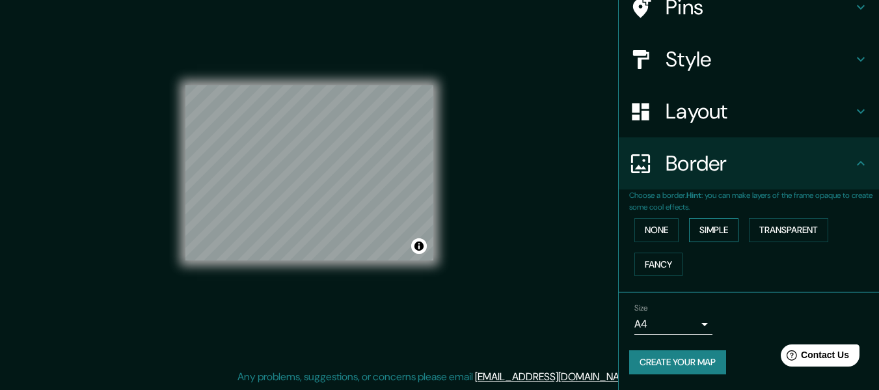
click at [689, 228] on button "Simple" at bounding box center [713, 230] width 49 height 24
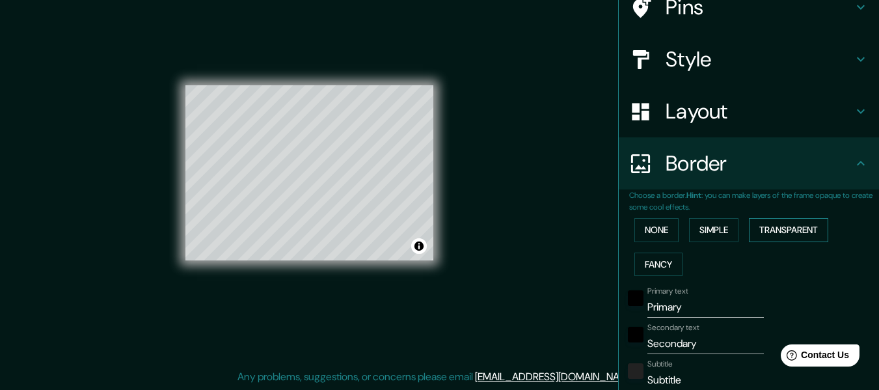
click at [786, 232] on button "Transparent" at bounding box center [788, 230] width 79 height 24
click at [689, 235] on button "Simple" at bounding box center [713, 230] width 49 height 24
drag, startPoint x: 676, startPoint y: 304, endPoint x: 558, endPoint y: 295, distance: 118.0
click at [558, 295] on div "Mappin Location Pereira, Risaralda, Colombia Pins Style Layout Border Choose a …" at bounding box center [439, 183] width 879 height 413
type input "30"
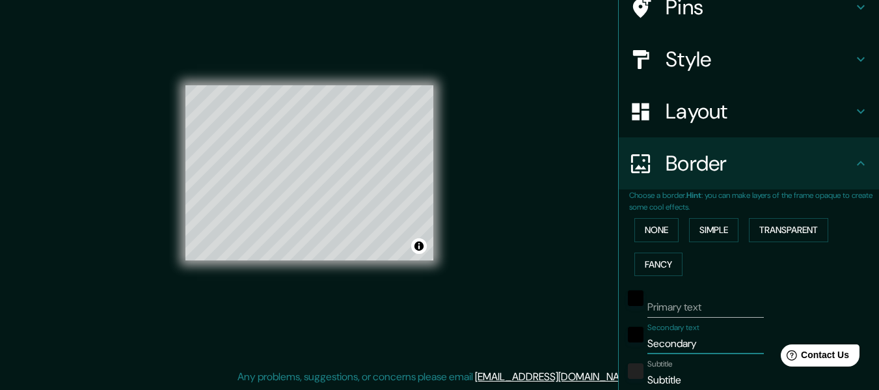
drag, startPoint x: 702, startPoint y: 345, endPoint x: 614, endPoint y: 338, distance: 88.1
click at [624, 338] on div "Secondary text Secondary" at bounding box center [730, 338] width 213 height 31
type input "30"
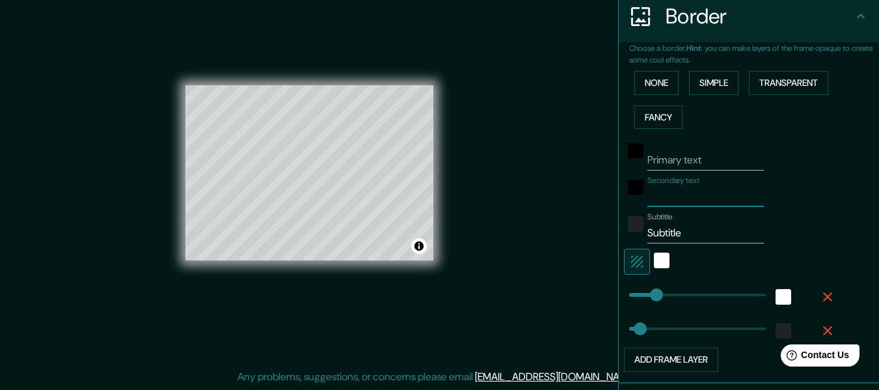
scroll to position [309, 0]
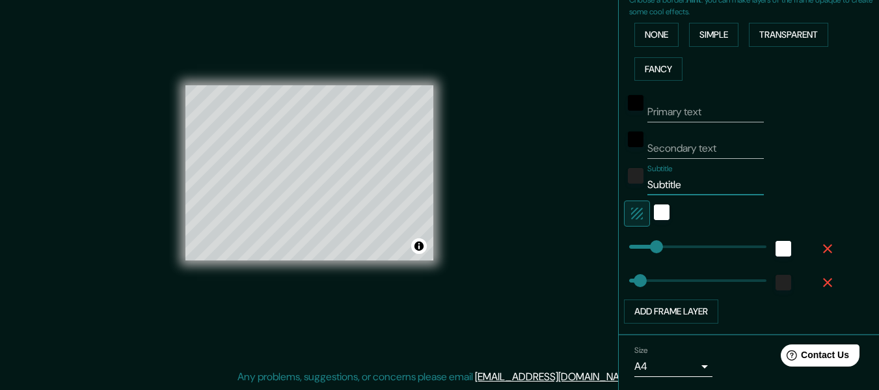
drag, startPoint x: 680, startPoint y: 191, endPoint x: 620, endPoint y: 190, distance: 59.2
click at [624, 190] on div "Subtitle Subtitle" at bounding box center [730, 179] width 213 height 31
type input "30"
click at [723, 146] on input "Secondary text" at bounding box center [705, 148] width 116 height 21
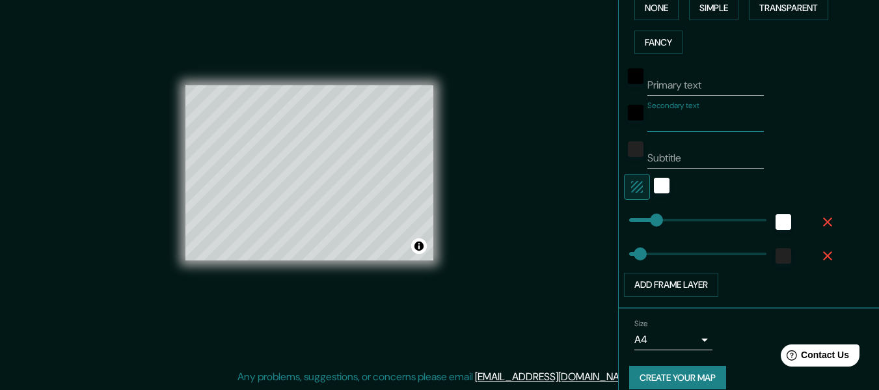
scroll to position [351, 0]
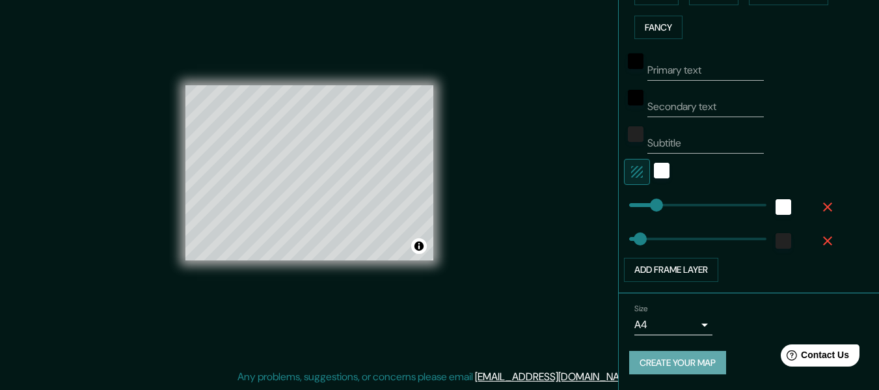
click at [677, 364] on button "Create your map" at bounding box center [677, 363] width 97 height 24
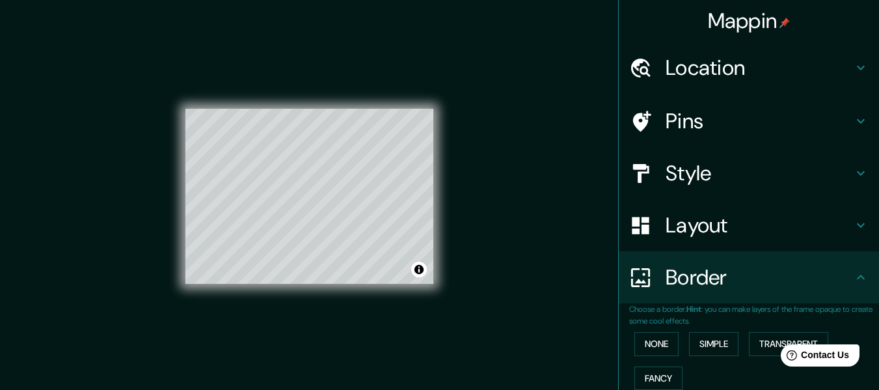
scroll to position [23, 0]
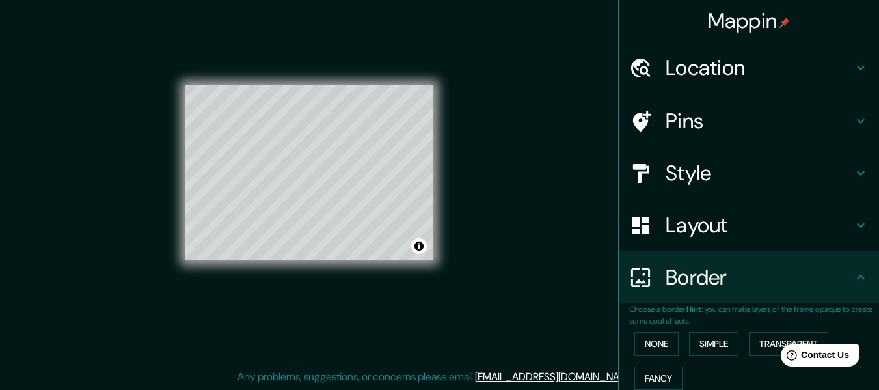
click at [737, 178] on h4 "Style" at bounding box center [758, 173] width 187 height 26
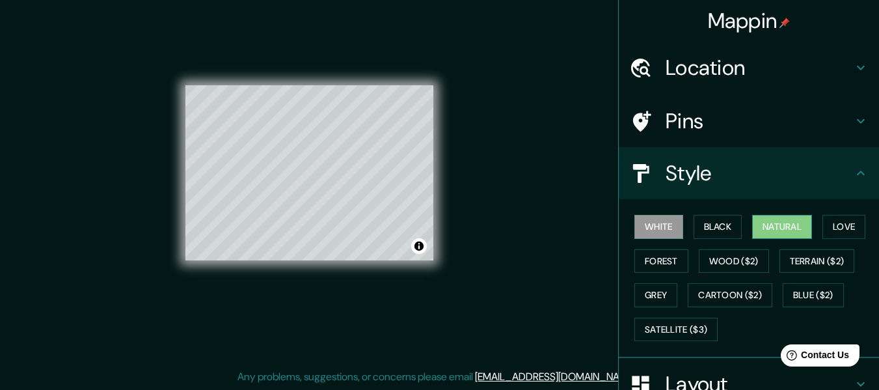
click at [776, 225] on button "Natural" at bounding box center [782, 227] width 60 height 24
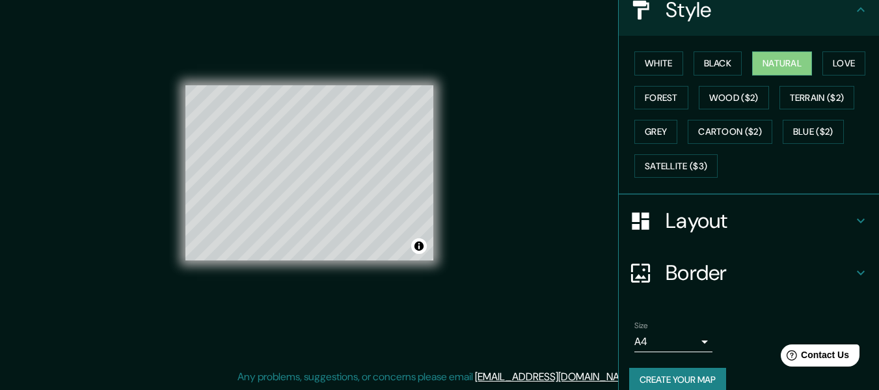
scroll to position [181, 0]
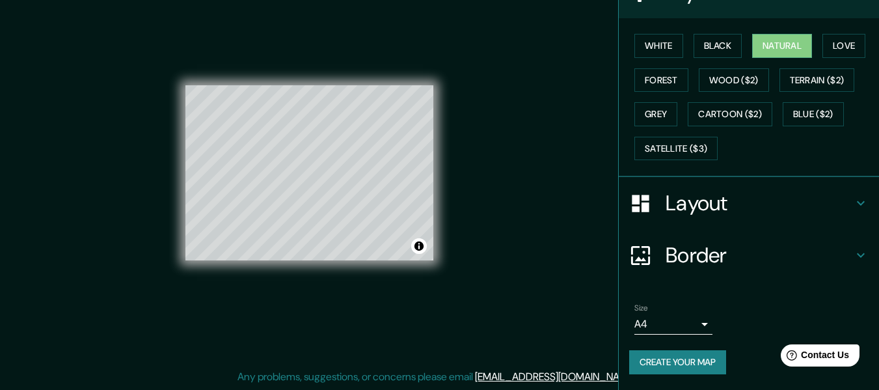
click at [690, 365] on button "Create your map" at bounding box center [677, 362] width 97 height 24
drag, startPoint x: 451, startPoint y: 237, endPoint x: 762, endPoint y: 291, distance: 315.6
click at [765, 248] on h4 "Border" at bounding box center [758, 255] width 187 height 26
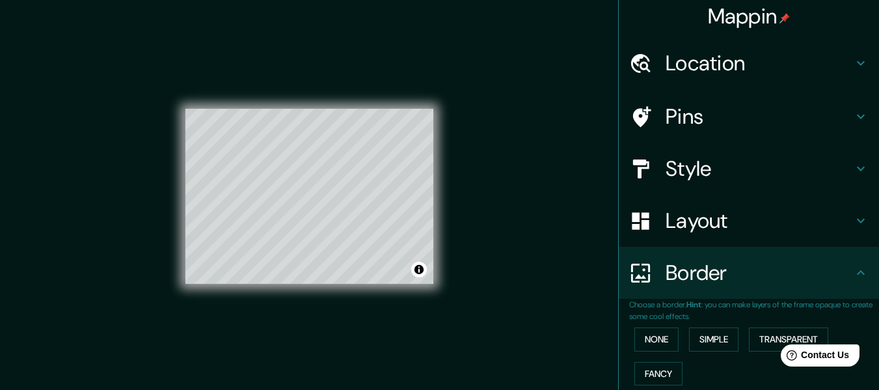
scroll to position [0, 0]
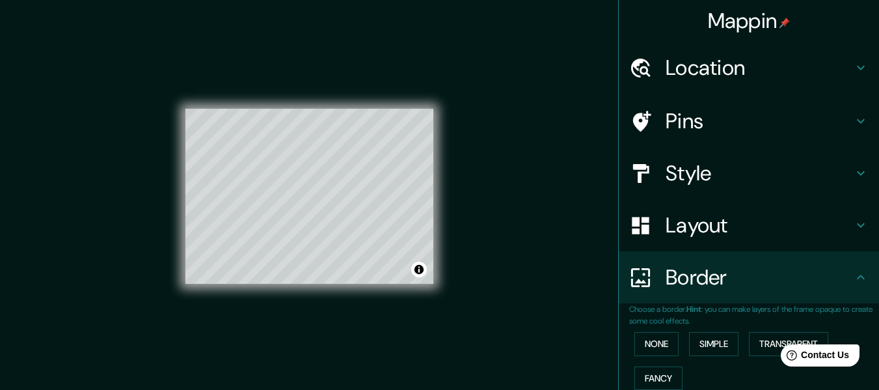
click at [470, 55] on div "Mappin Location Pereira, Risaralda, Colombia Pins Style Layout Border Choose a …" at bounding box center [439, 206] width 879 height 413
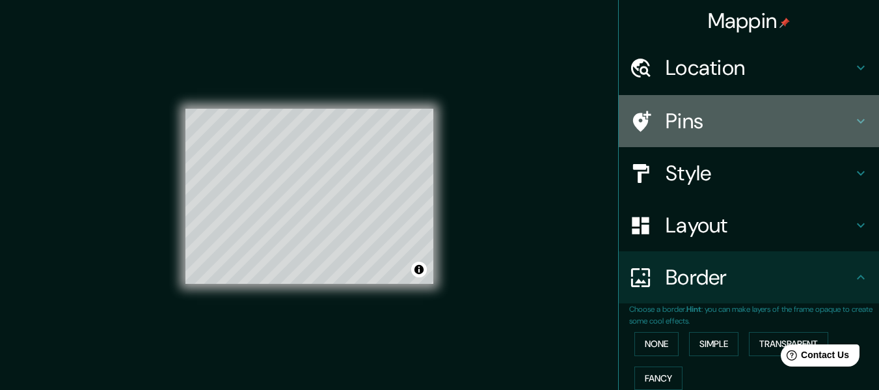
click at [763, 122] on h4 "Pins" at bounding box center [758, 121] width 187 height 26
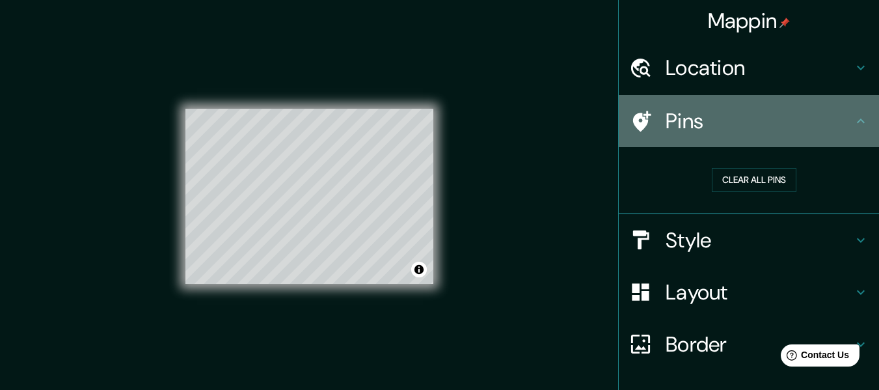
click at [763, 122] on h4 "Pins" at bounding box center [758, 121] width 187 height 26
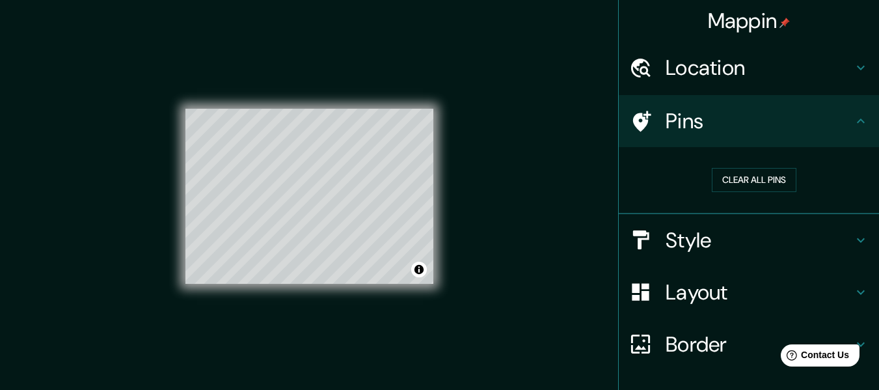
click at [716, 243] on h4 "Style" at bounding box center [758, 240] width 187 height 26
type input "30"
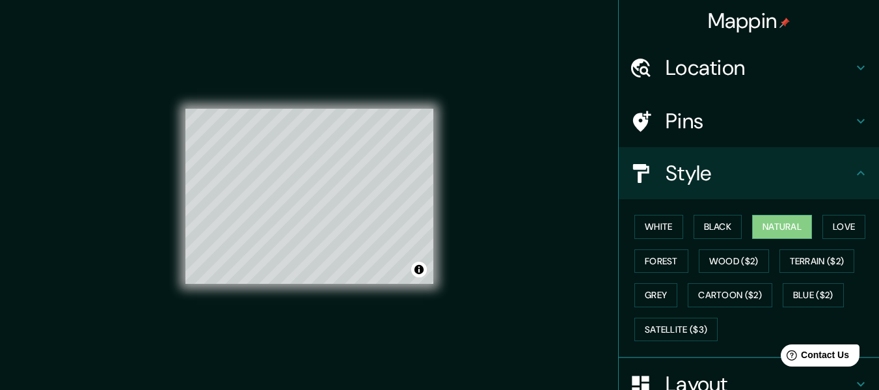
click at [707, 185] on h4 "Style" at bounding box center [758, 173] width 187 height 26
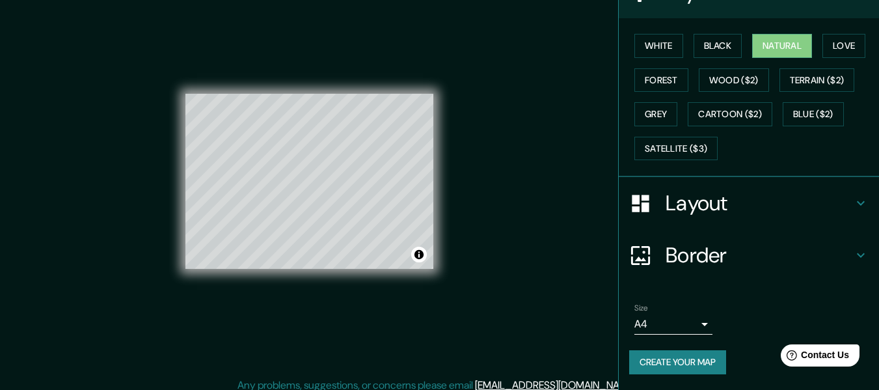
scroll to position [23, 0]
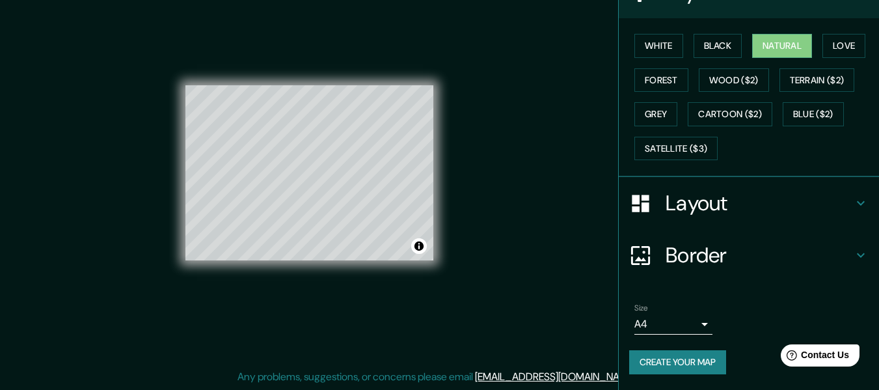
click at [665, 360] on button "Create your map" at bounding box center [677, 362] width 97 height 24
click at [421, 250] on button "Toggle attribution" at bounding box center [419, 246] width 16 height 16
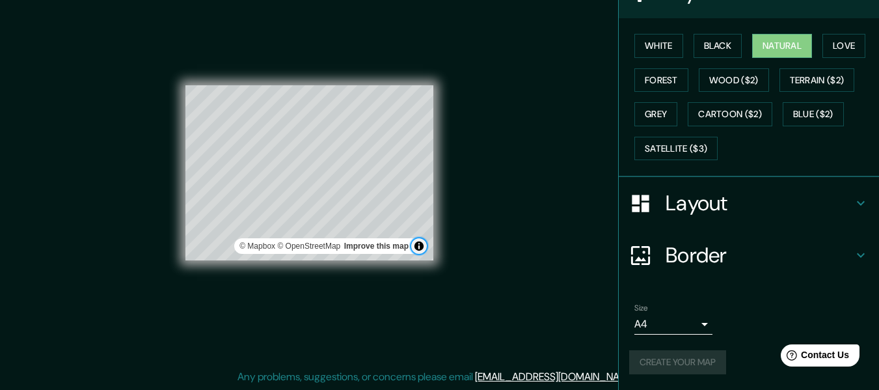
click at [421, 250] on button "Toggle attribution" at bounding box center [419, 246] width 16 height 16
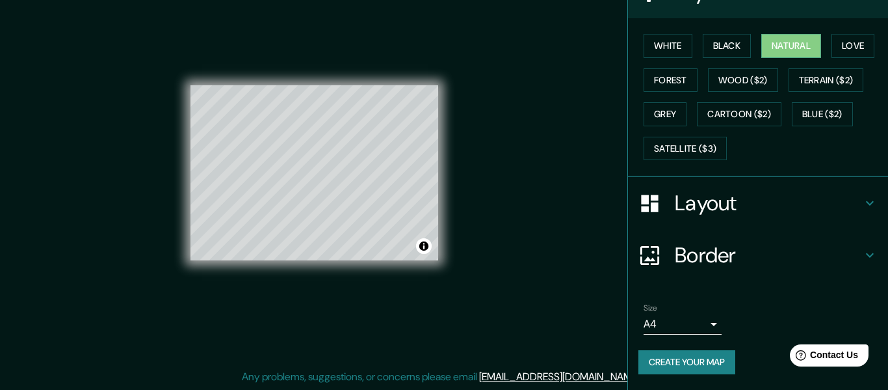
click at [684, 320] on body "Mappin Location Pereira, Risaralda, Colombia Pins Style White Black Natural Lov…" at bounding box center [444, 172] width 888 height 390
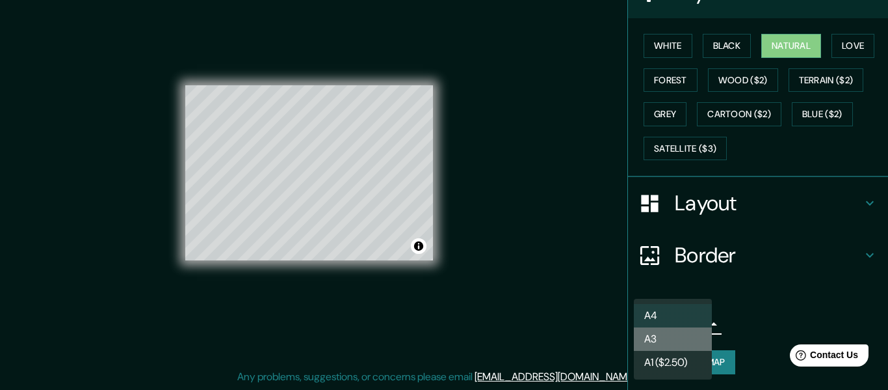
click at [656, 341] on li "A3" at bounding box center [673, 338] width 78 height 23
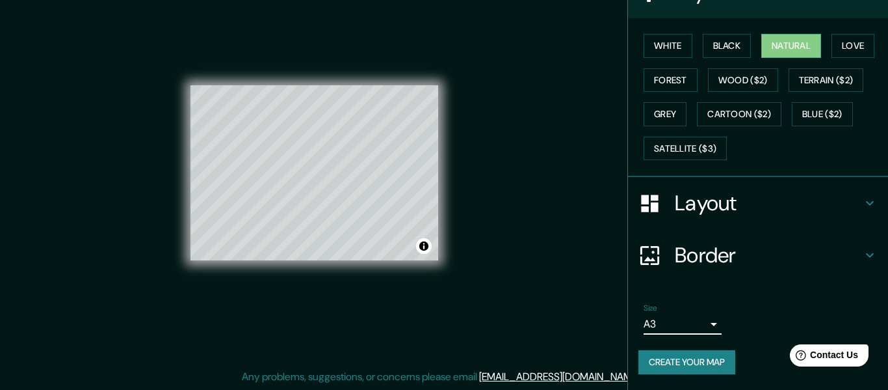
click at [657, 322] on body "Mappin Location Pereira, Risaralda, Colombia Pins Style White Black Natural Lov…" at bounding box center [444, 172] width 888 height 390
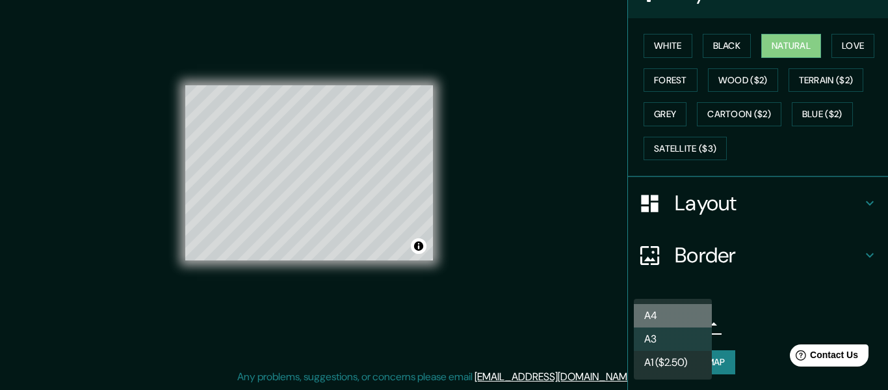
click at [655, 312] on li "A4" at bounding box center [673, 315] width 78 height 23
type input "single"
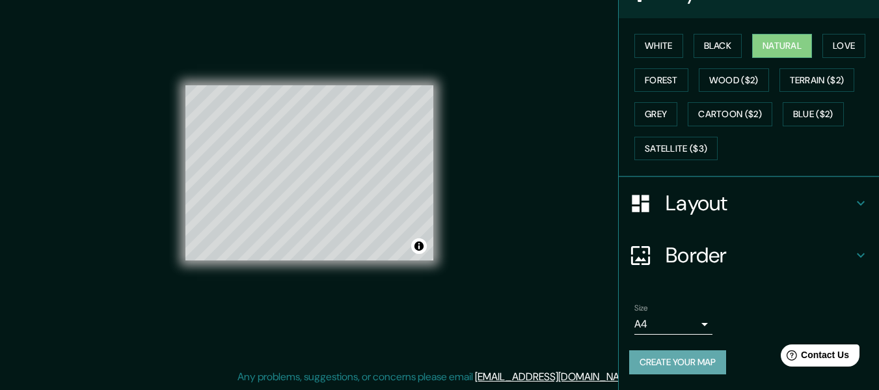
click at [669, 357] on button "Create your map" at bounding box center [677, 362] width 97 height 24
click at [659, 369] on button "Create your map" at bounding box center [677, 362] width 97 height 24
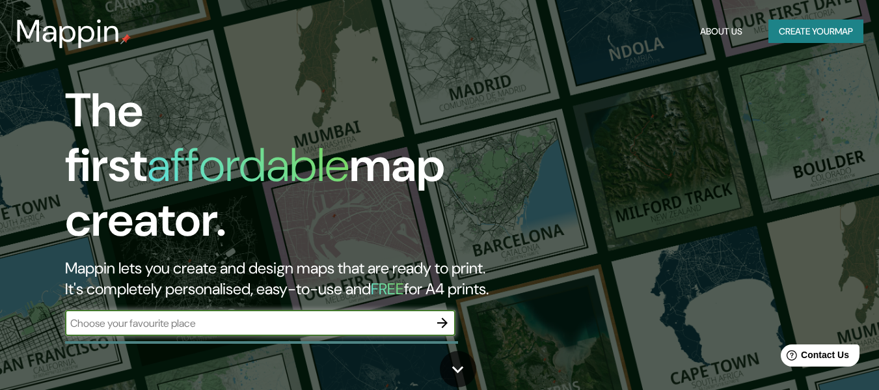
click at [108, 315] on input "text" at bounding box center [247, 322] width 364 height 15
click at [180, 315] on input "text" at bounding box center [247, 322] width 364 height 15
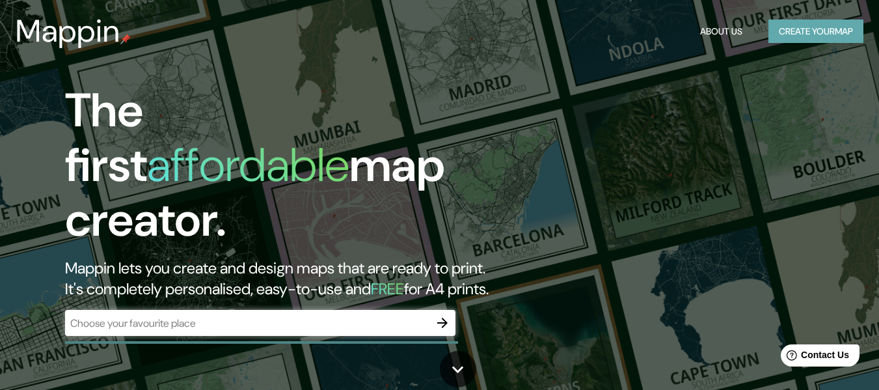
click at [812, 34] on button "Create your map" at bounding box center [815, 32] width 95 height 24
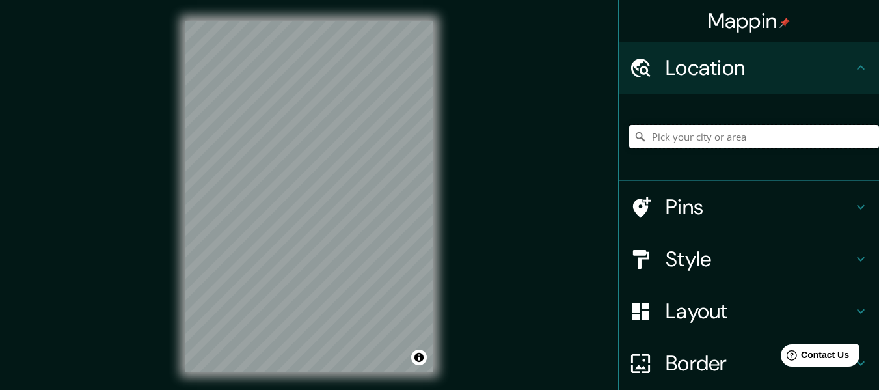
click at [686, 141] on input "Pick your city or area" at bounding box center [754, 136] width 250 height 23
type input "Pereira, Risaralda, Colombia"
click at [836, 256] on h4 "Style" at bounding box center [758, 259] width 187 height 26
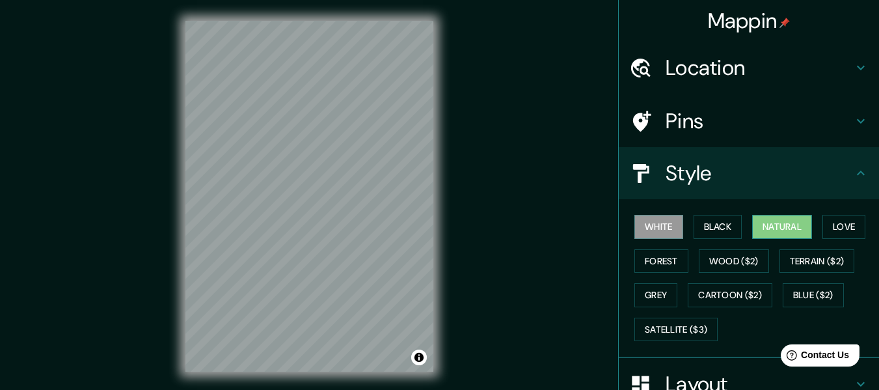
click at [786, 228] on button "Natural" at bounding box center [782, 227] width 60 height 24
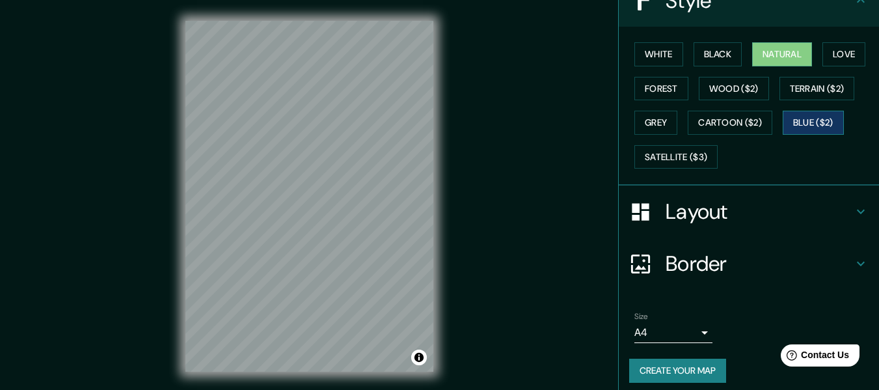
scroll to position [181, 0]
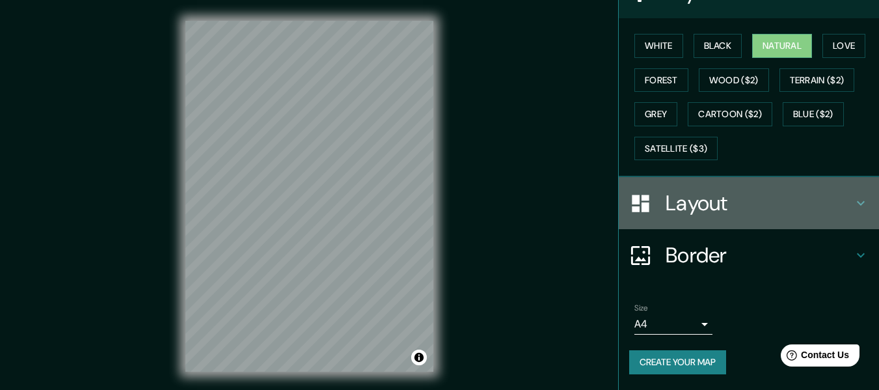
click at [737, 189] on div "Layout" at bounding box center [748, 203] width 260 height 52
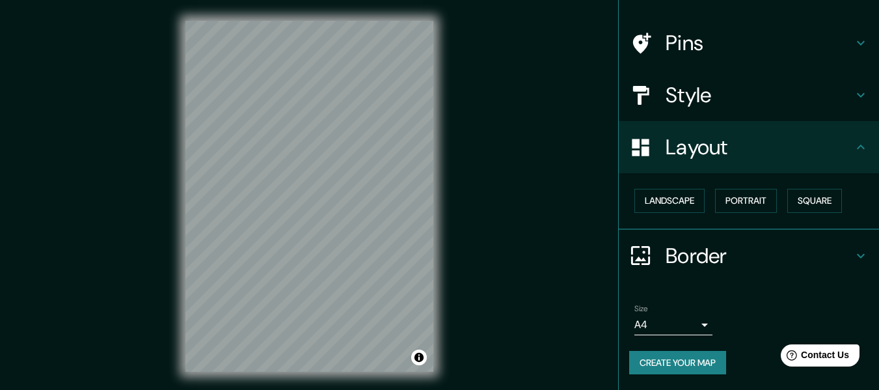
scroll to position [78, 0]
click at [669, 198] on button "Landscape" at bounding box center [669, 201] width 70 height 24
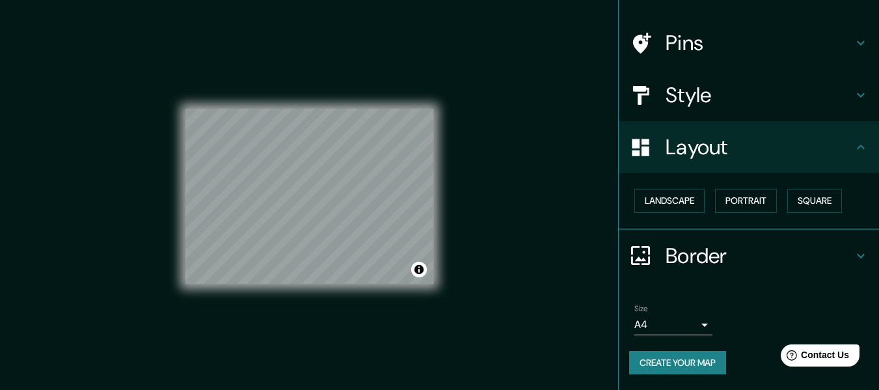
drag, startPoint x: 699, startPoint y: 251, endPoint x: 684, endPoint y: 249, distance: 15.1
click at [698, 251] on h4 "Border" at bounding box center [758, 256] width 187 height 26
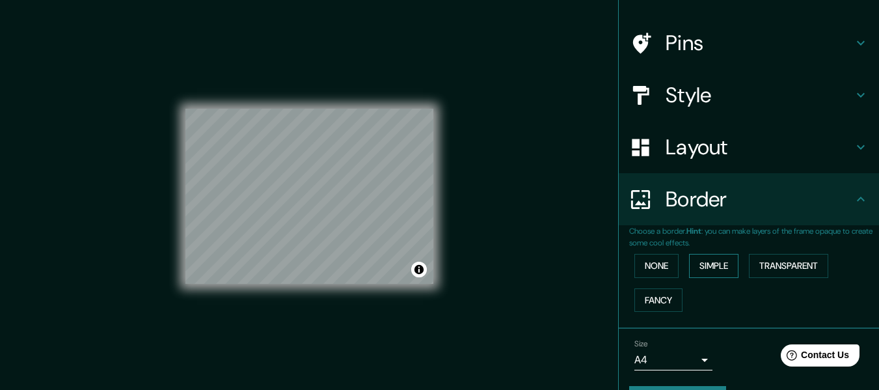
click at [716, 261] on button "Simple" at bounding box center [713, 266] width 49 height 24
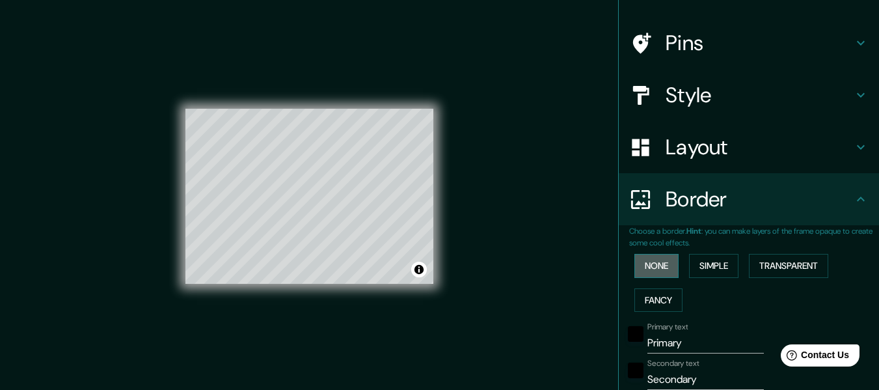
click at [644, 259] on button "None" at bounding box center [656, 266] width 44 height 24
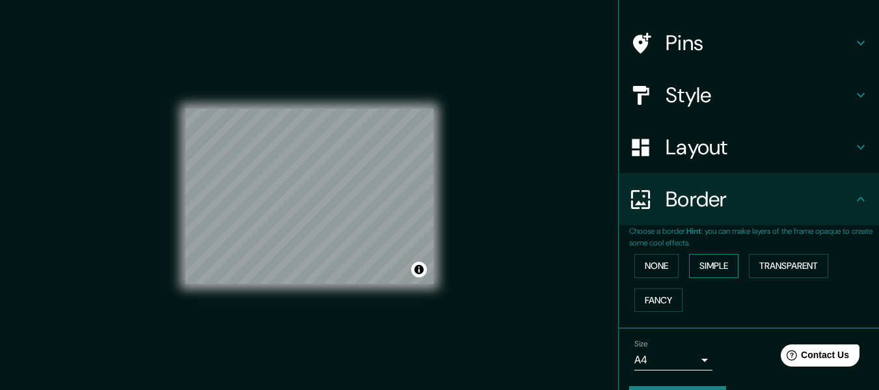
click at [713, 265] on button "Simple" at bounding box center [713, 266] width 49 height 24
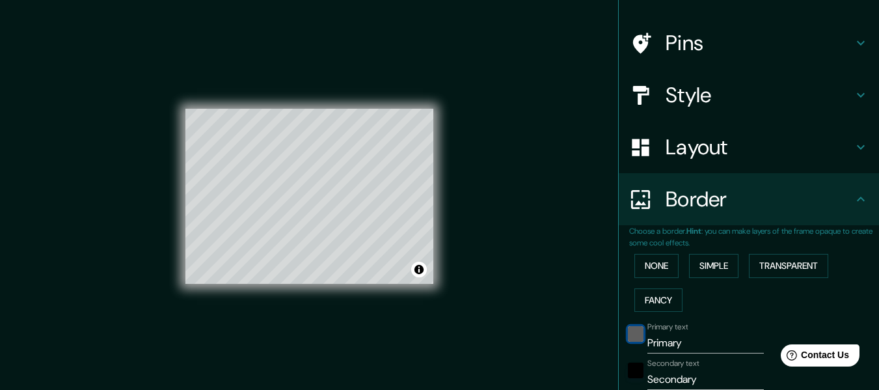
click at [628, 334] on div "black" at bounding box center [636, 334] width 16 height 16
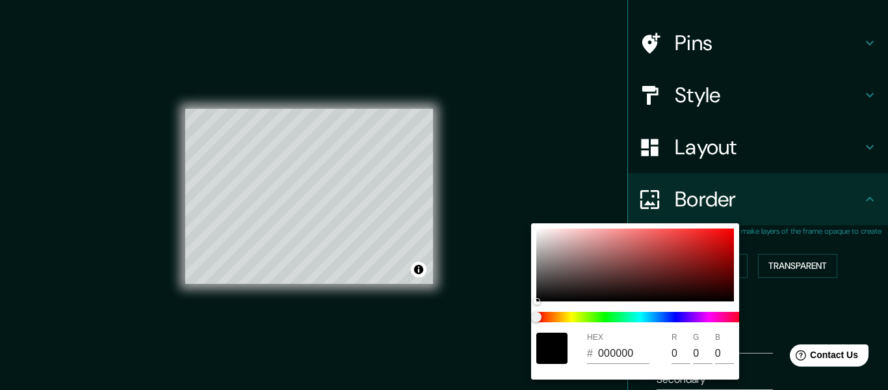
click at [736, 349] on div "B 0" at bounding box center [725, 347] width 21 height 31
click at [753, 349] on div at bounding box center [444, 195] width 888 height 390
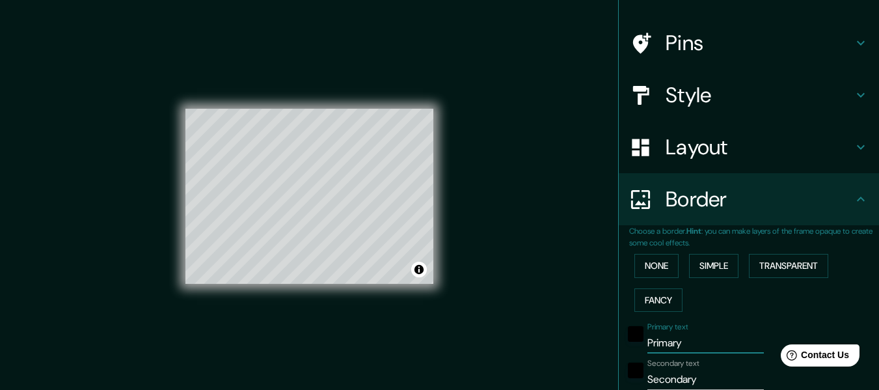
drag, startPoint x: 739, startPoint y: 346, endPoint x: 595, endPoint y: 334, distance: 144.2
click at [595, 334] on div "Mappin Location Pereira, Risaralda, Colombia Pereira Risaralda, Colombia Pereir…" at bounding box center [439, 206] width 879 height 413
type input "152"
type input "30"
click at [705, 378] on input "Secondary" at bounding box center [705, 379] width 116 height 21
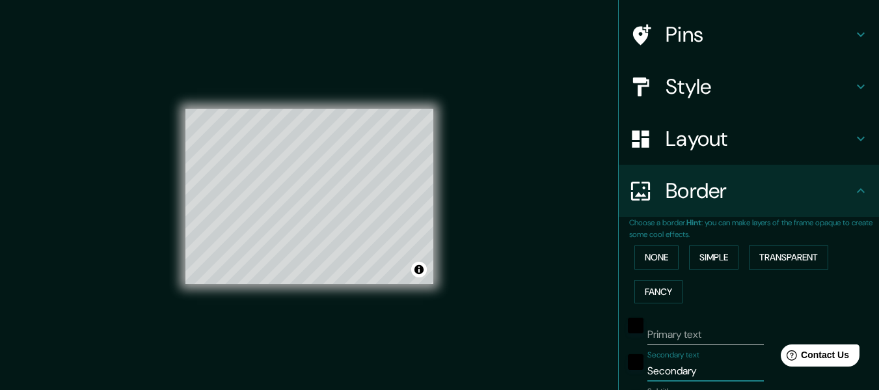
type input "152"
type input "30"
drag, startPoint x: 704, startPoint y: 378, endPoint x: 593, endPoint y: 376, distance: 111.2
click at [593, 376] on div "Mappin Location Pereira, Risaralda, Colombia Pereira Risaralda, Colombia Pereir…" at bounding box center [439, 206] width 879 height 413
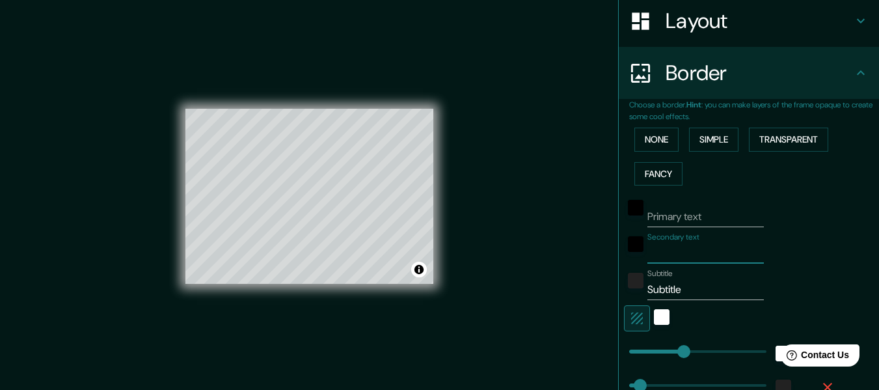
scroll to position [217, 0]
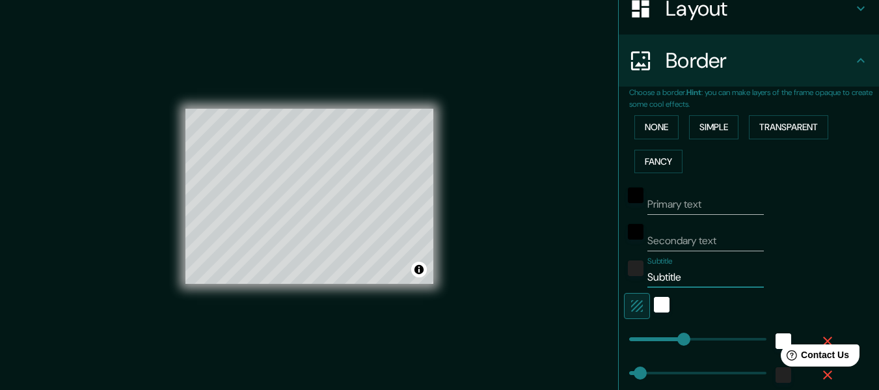
type input "152"
type input "30"
drag, startPoint x: 694, startPoint y: 271, endPoint x: 605, endPoint y: 267, distance: 88.5
click at [605, 267] on div "Mappin Location Pereira, Risaralda, Colombia Pereira Risaralda, Colombia Pereir…" at bounding box center [439, 206] width 879 height 413
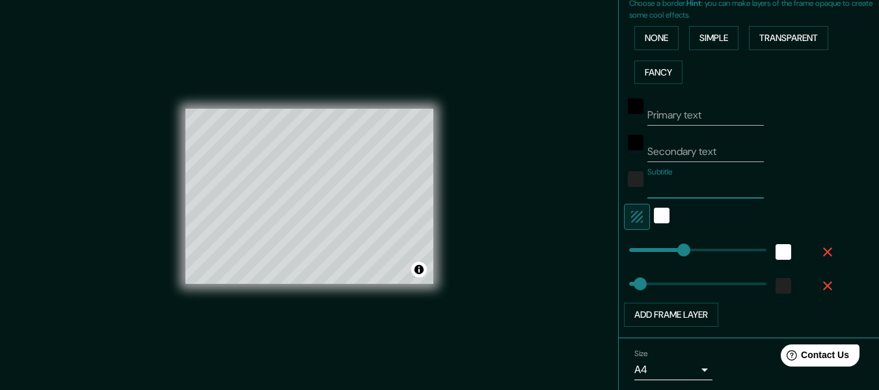
scroll to position [351, 0]
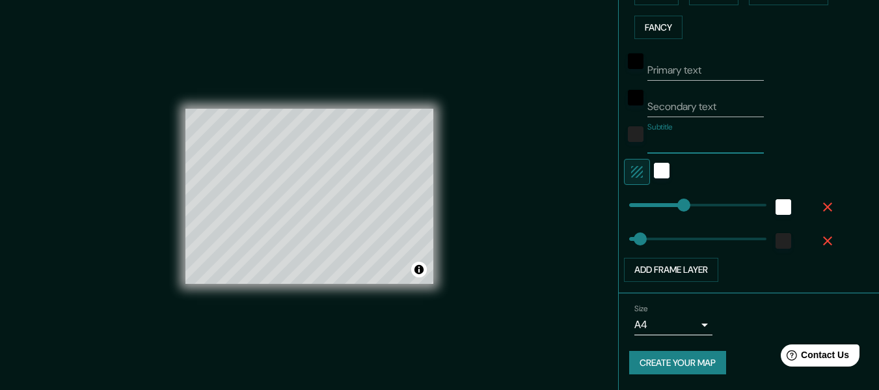
click at [678, 361] on button "Create your map" at bounding box center [677, 363] width 97 height 24
drag, startPoint x: 678, startPoint y: 360, endPoint x: 692, endPoint y: 361, distance: 13.7
click at [692, 361] on div "Create your map" at bounding box center [748, 363] width 239 height 24
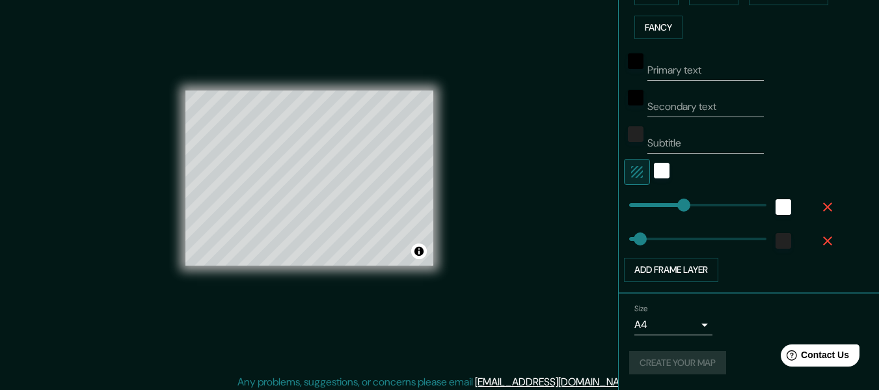
scroll to position [23, 0]
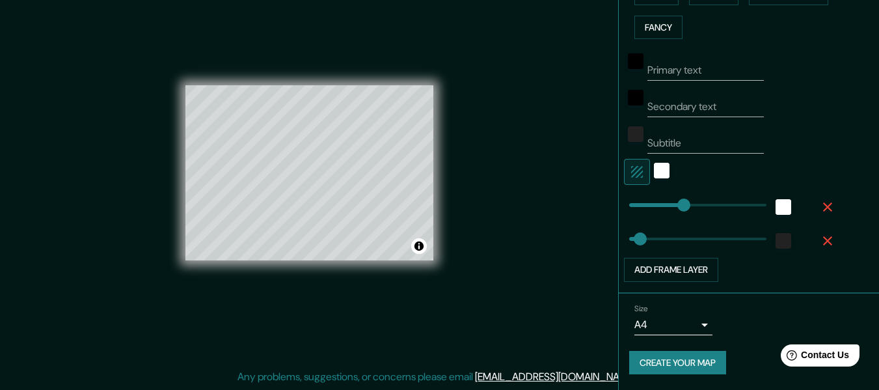
type input "30"
click at [685, 357] on button "Create your map" at bounding box center [677, 363] width 97 height 24
